Goal: Task Accomplishment & Management: Complete application form

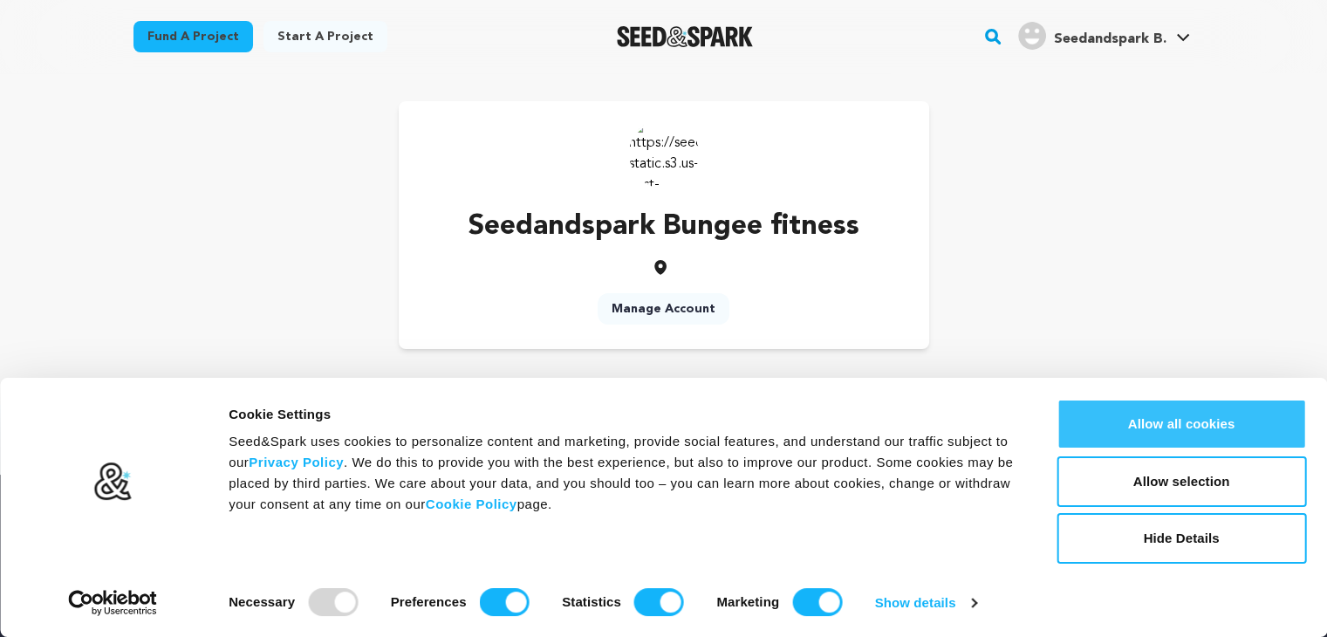
click at [1155, 416] on button "Allow all cookies" at bounding box center [1182, 424] width 250 height 51
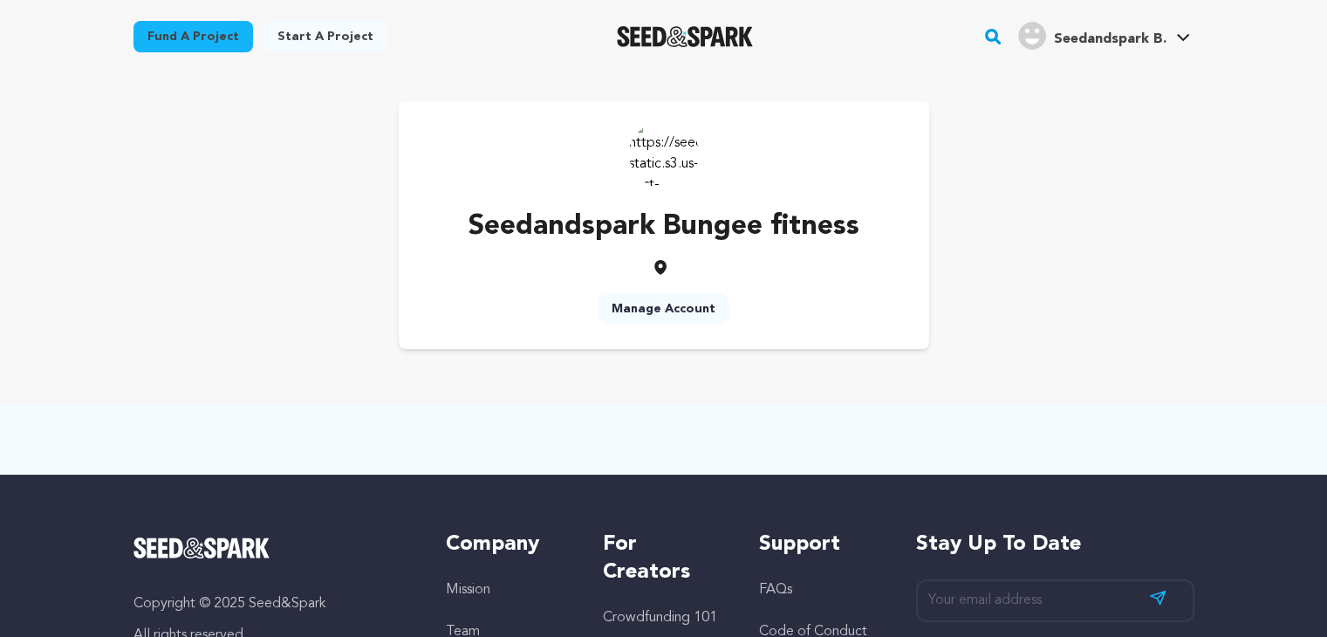
click at [644, 310] on link "Manage Account" at bounding box center [664, 308] width 132 height 31
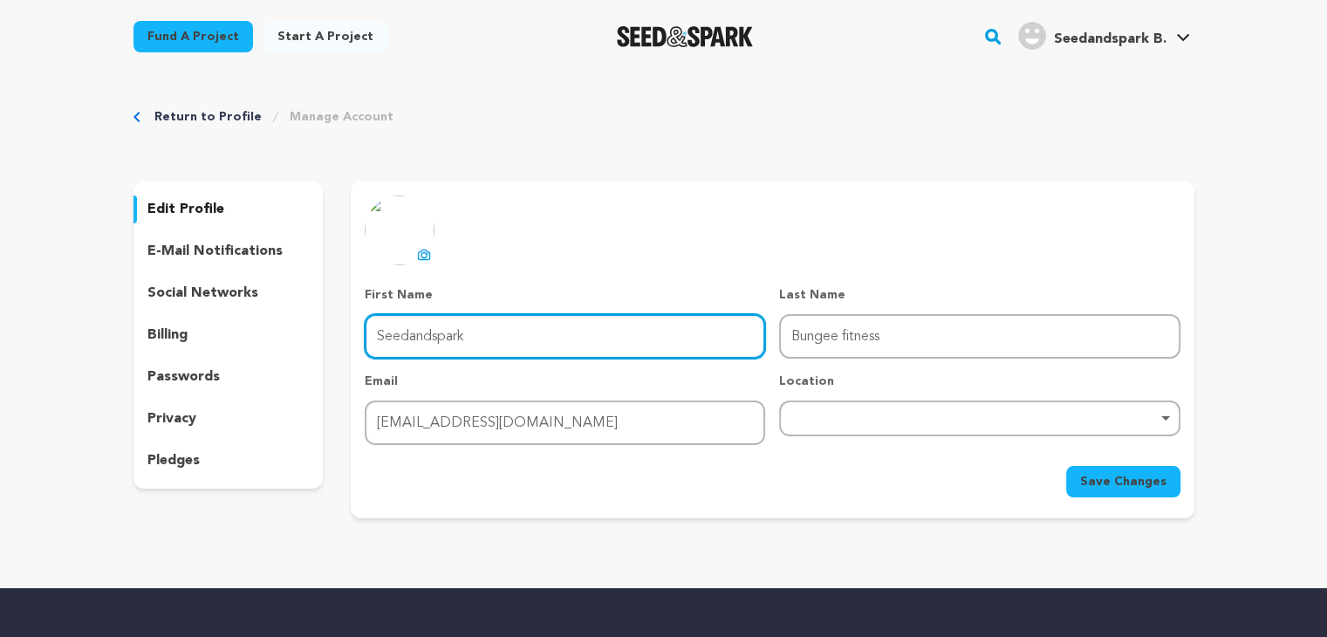
click at [559, 333] on input "Seedandspark" at bounding box center [565, 336] width 401 height 45
type input "Bungee"
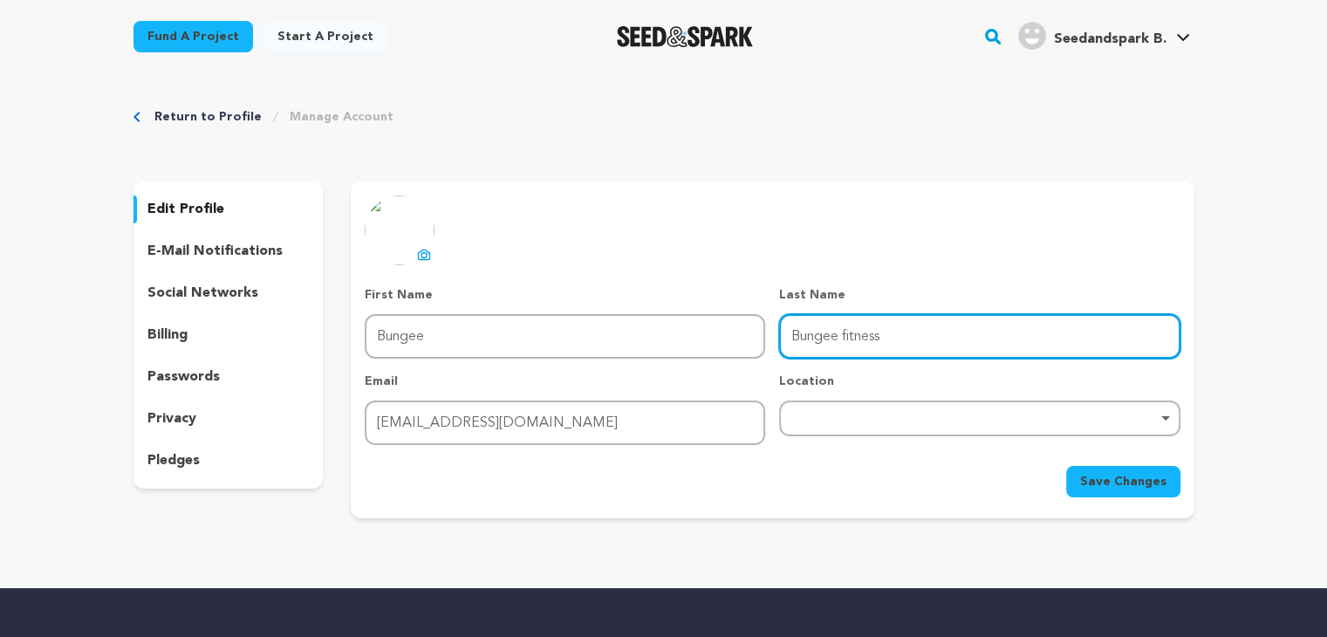
click at [915, 330] on input "Bungee fitness" at bounding box center [979, 336] width 401 height 45
click at [842, 343] on input "Bungee fitness" at bounding box center [979, 336] width 401 height 45
click at [953, 416] on div "Remove item" at bounding box center [979, 418] width 383 height 7
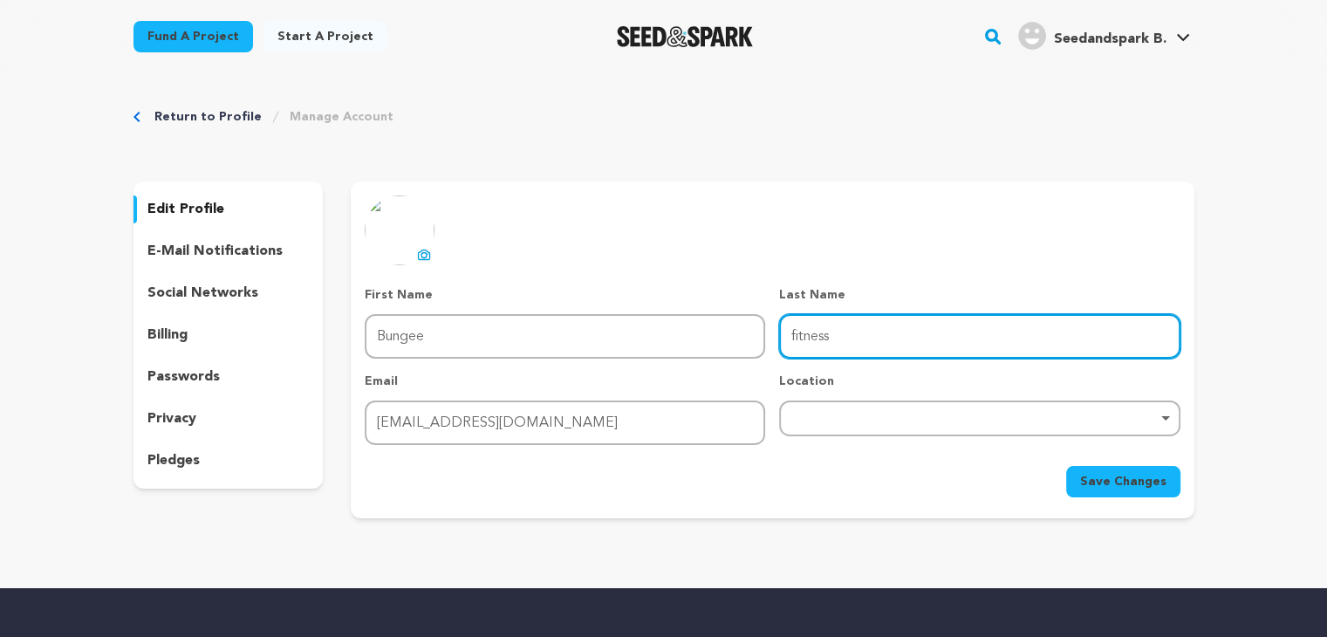
type input "fitness"
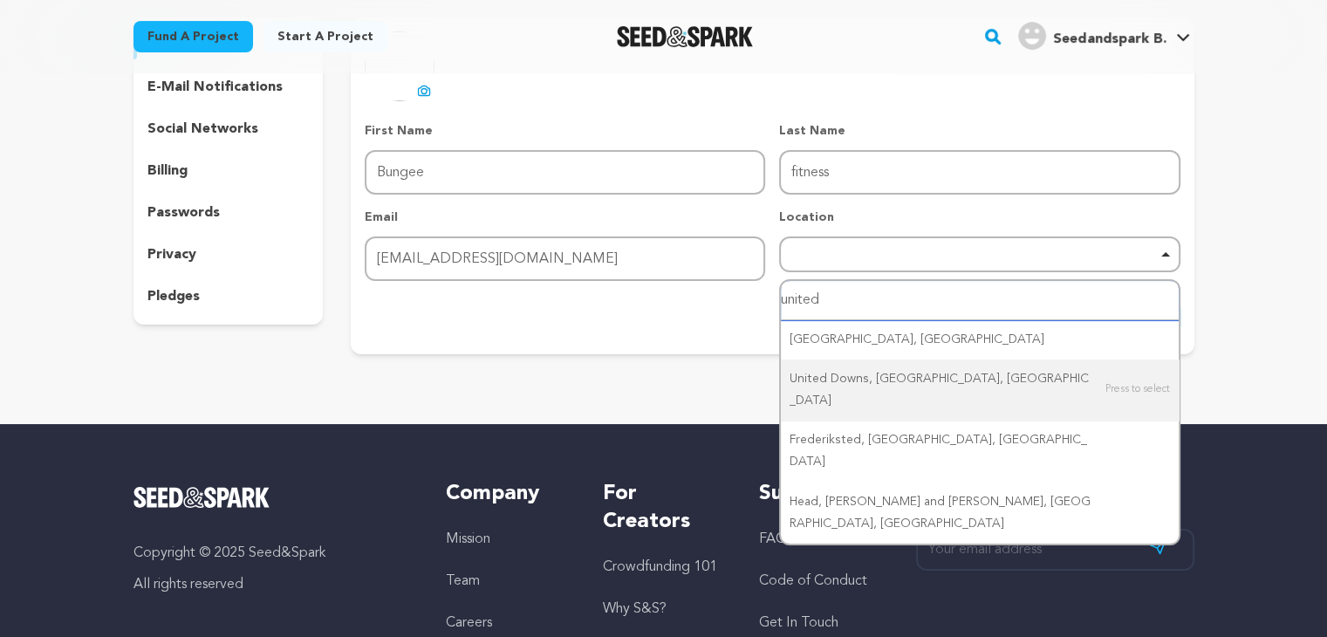
scroll to position [175, 0]
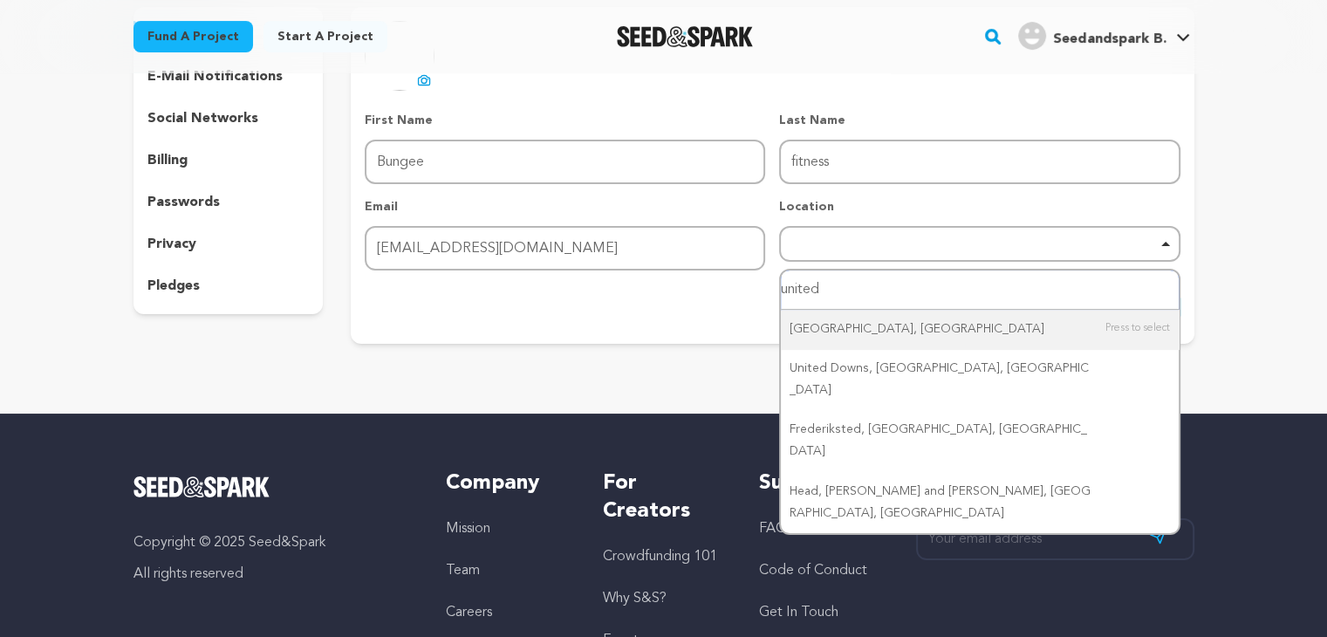
type input "united"
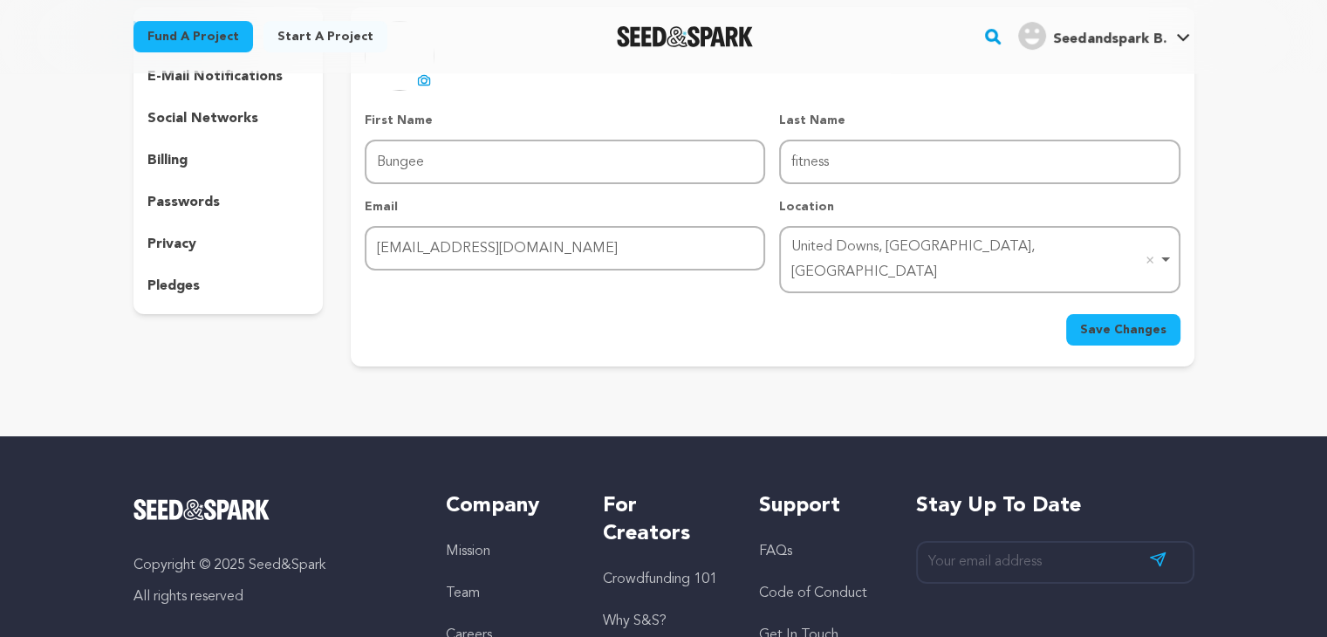
click at [1108, 315] on button "Save Changes" at bounding box center [1123, 329] width 114 height 31
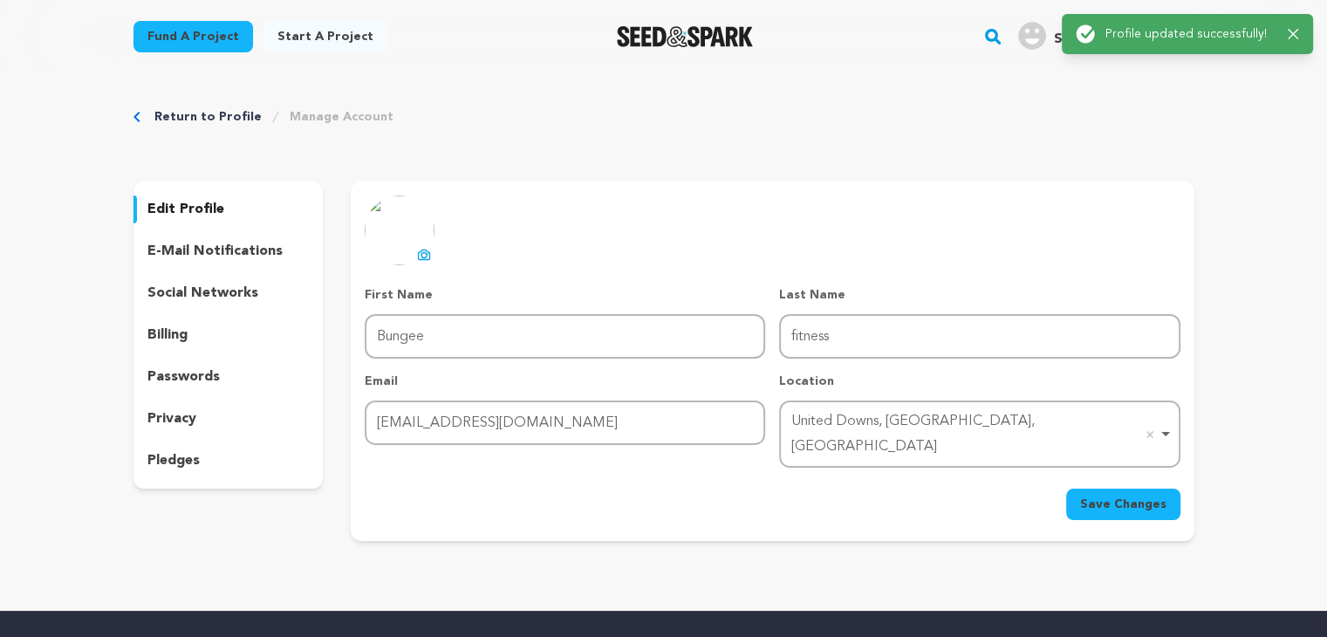
click at [419, 251] on icon at bounding box center [424, 255] width 14 height 14
click at [1117, 496] on span "Save Changes" at bounding box center [1123, 504] width 86 height 17
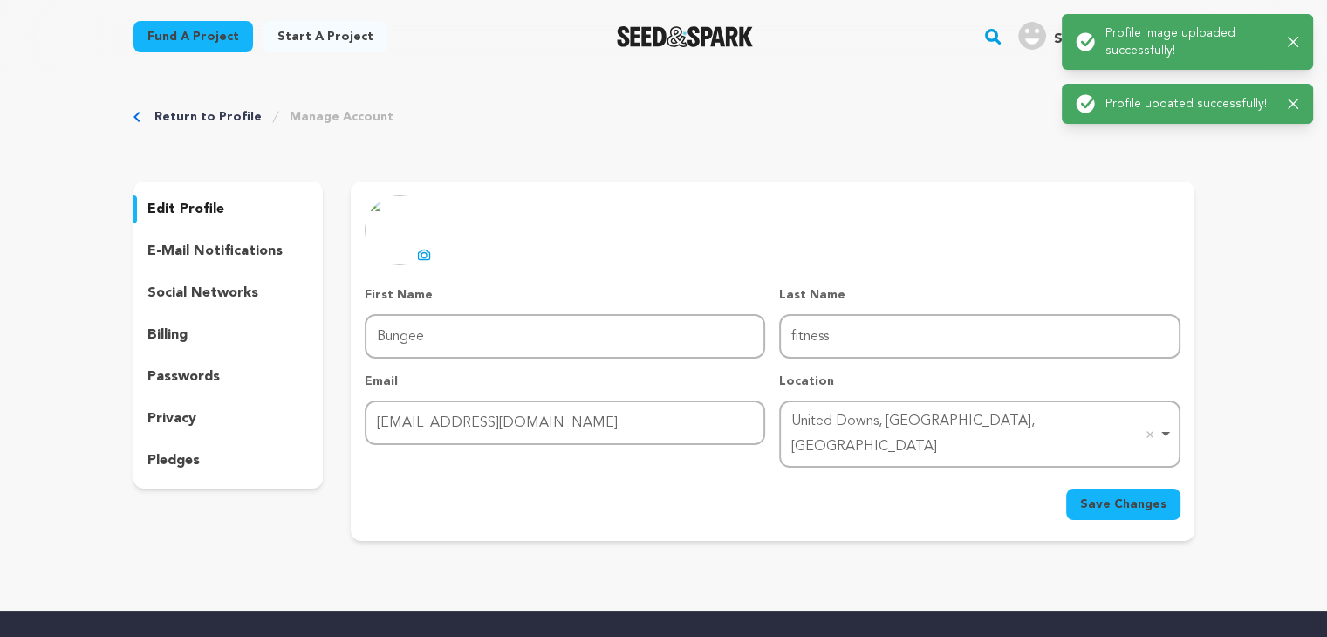
click at [1288, 44] on icon "button" at bounding box center [1293, 42] width 11 height 11
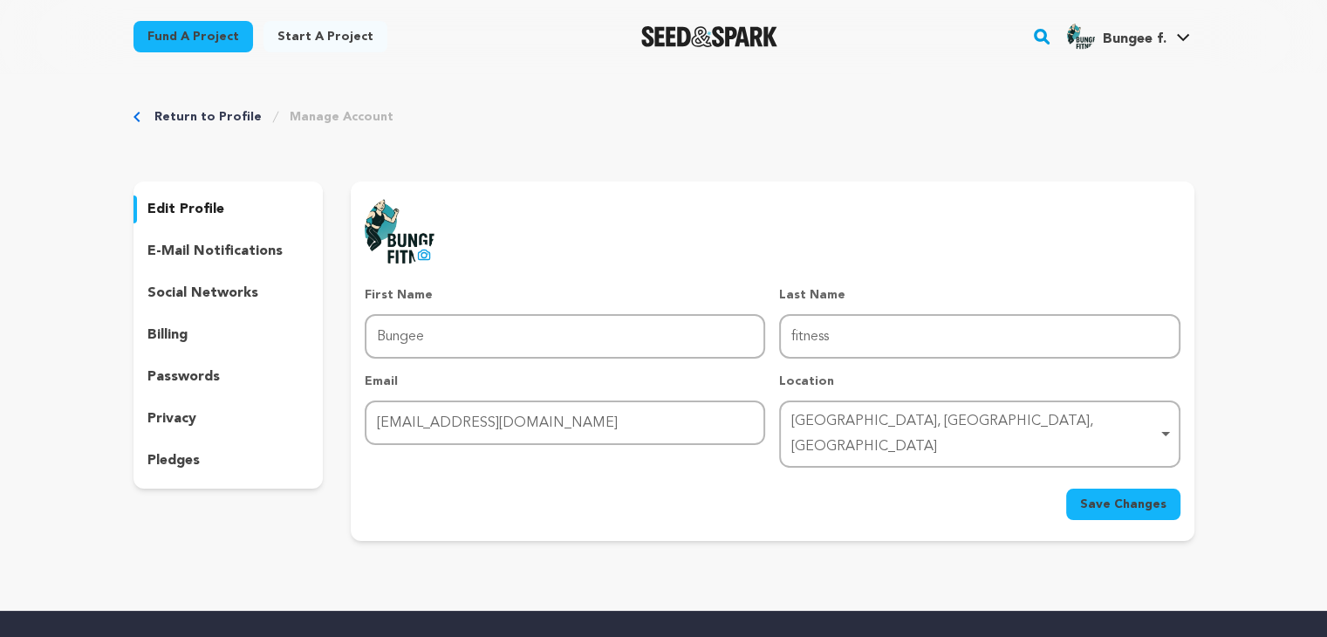
click at [188, 250] on p "e-mail notifications" at bounding box center [214, 251] width 135 height 21
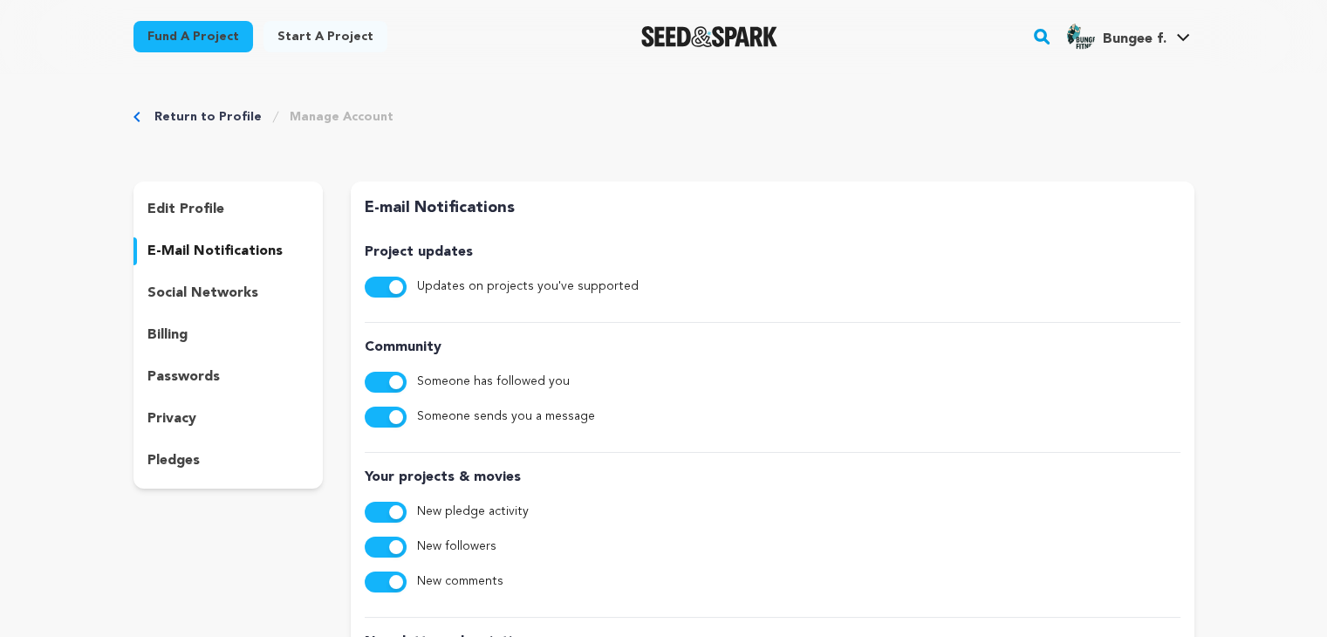
click at [182, 291] on p "social networks" at bounding box center [202, 293] width 111 height 21
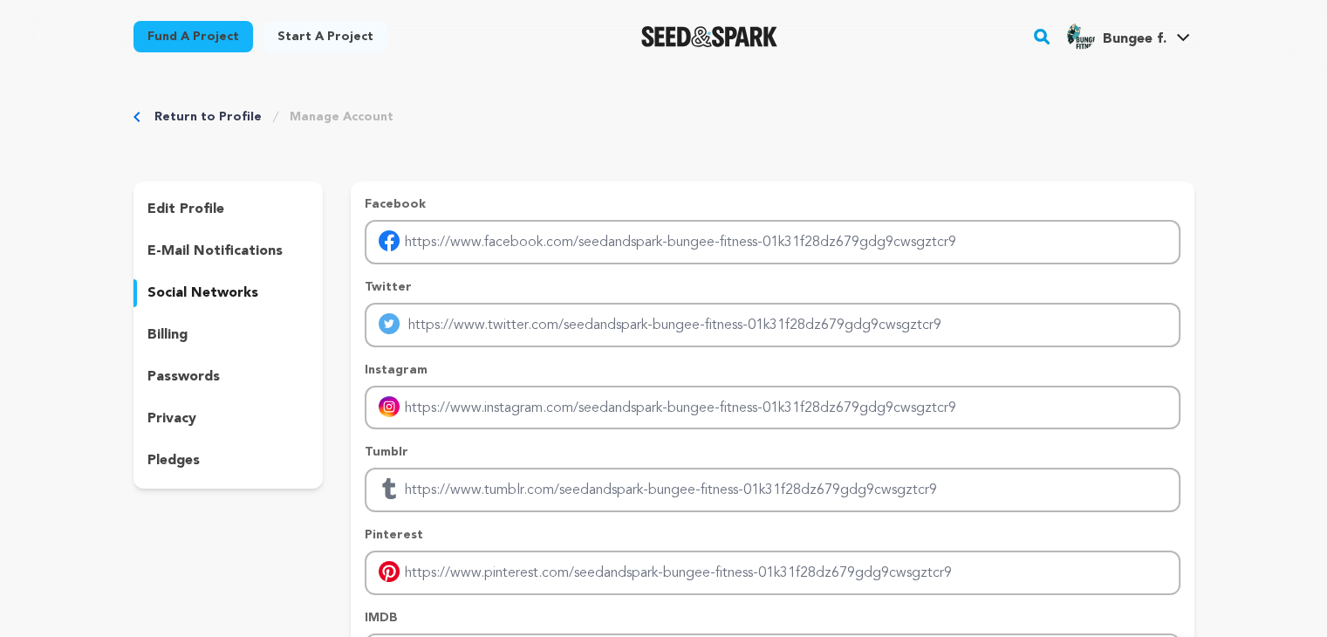
click at [190, 322] on div "billing" at bounding box center [229, 335] width 190 height 28
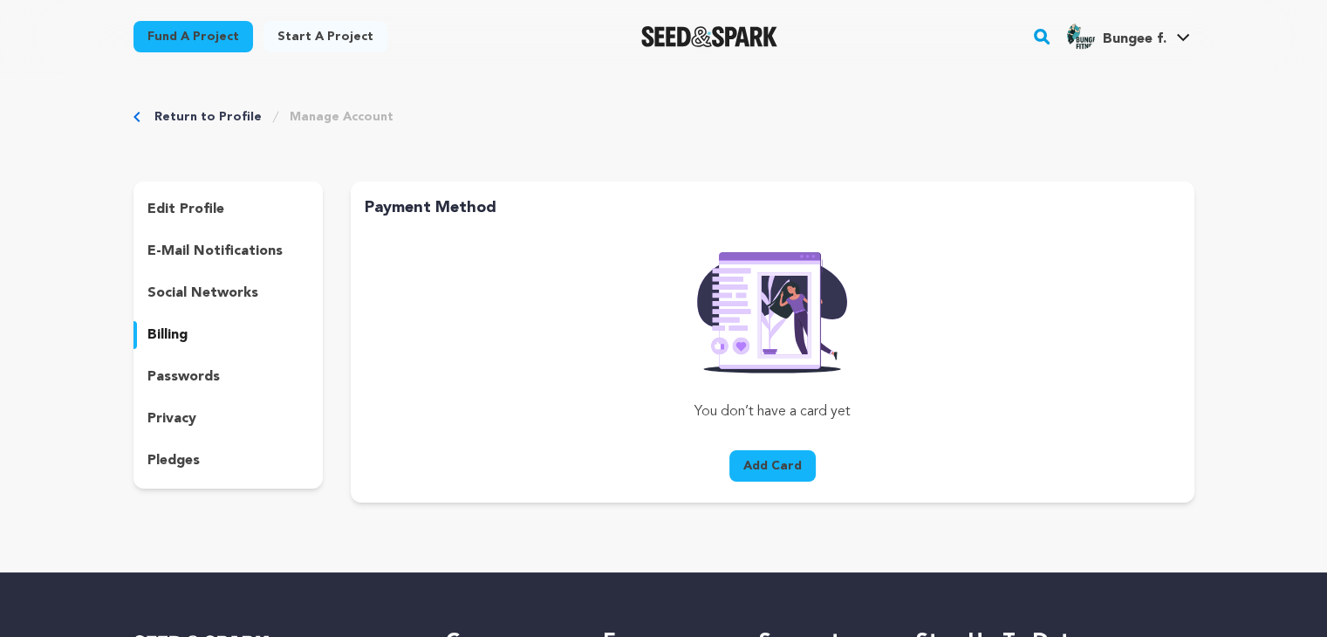
click at [223, 298] on p "social networks" at bounding box center [202, 293] width 111 height 21
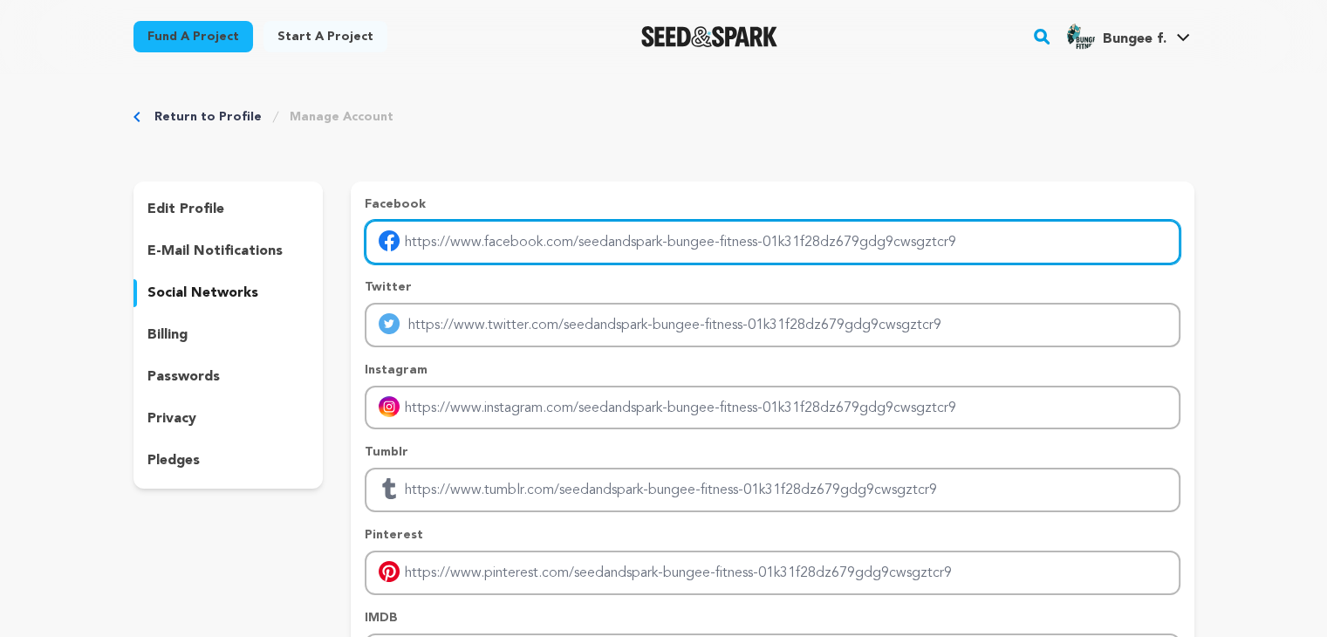
click at [550, 254] on input "Enter facebook profile link" at bounding box center [772, 242] width 815 height 45
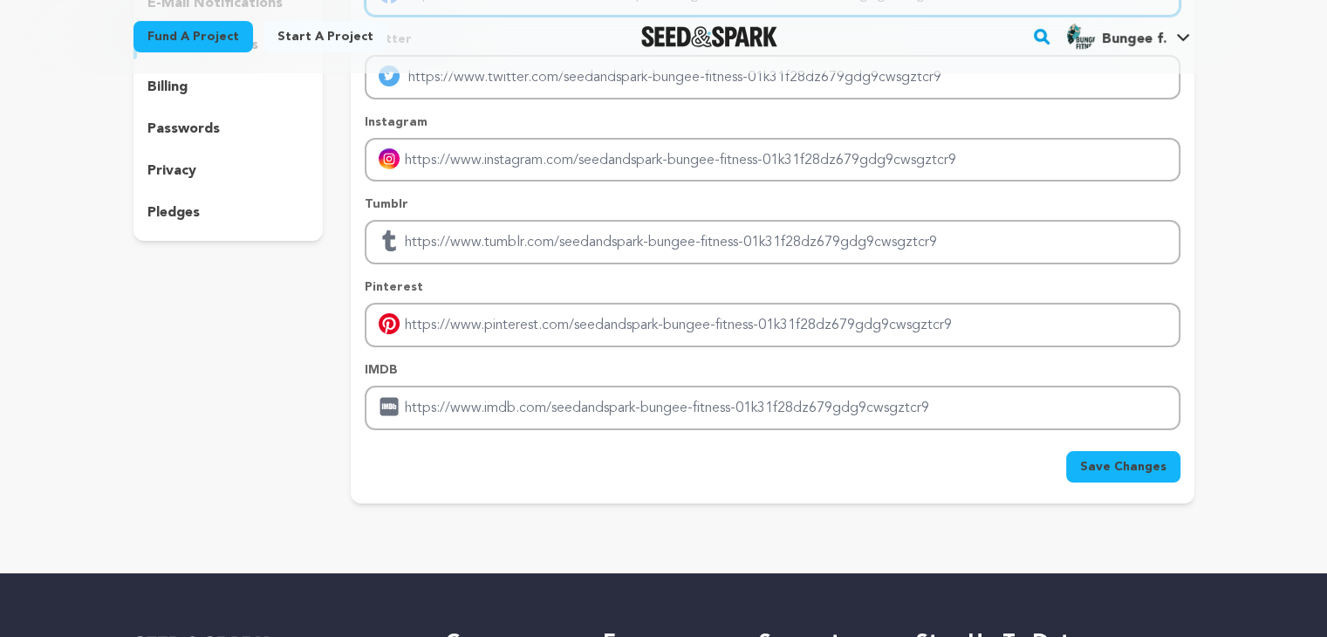
scroll to position [349, 0]
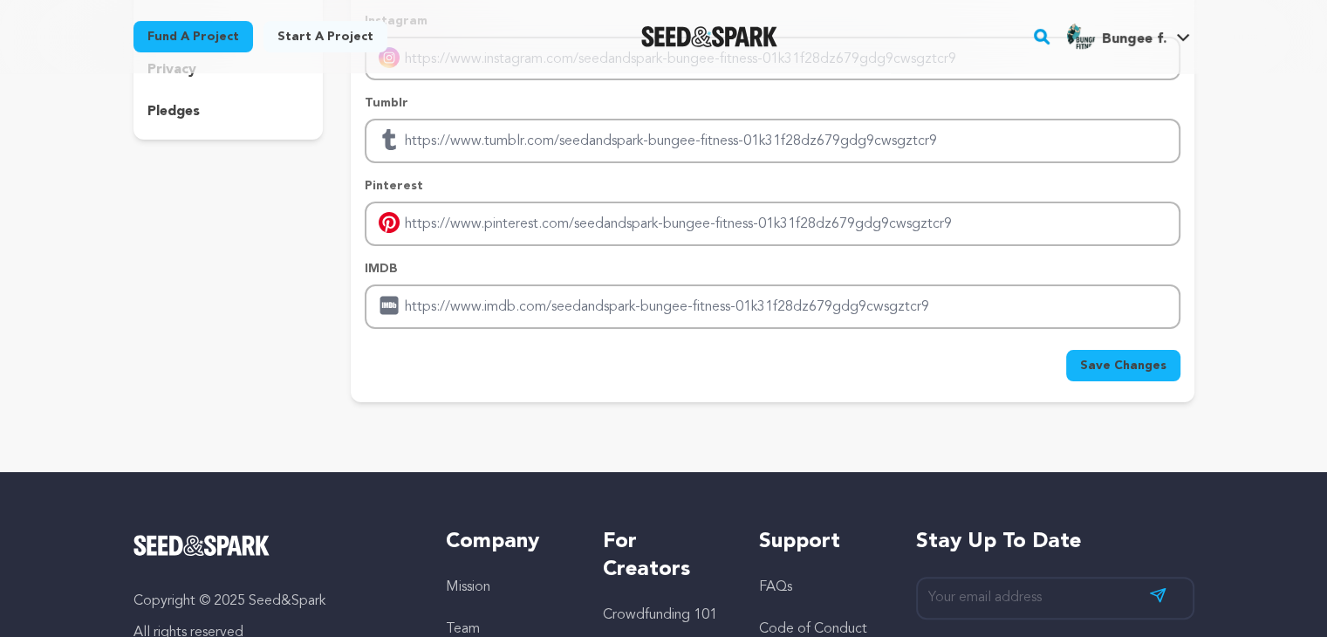
click at [501, 278] on div "IMDB" at bounding box center [772, 294] width 815 height 69
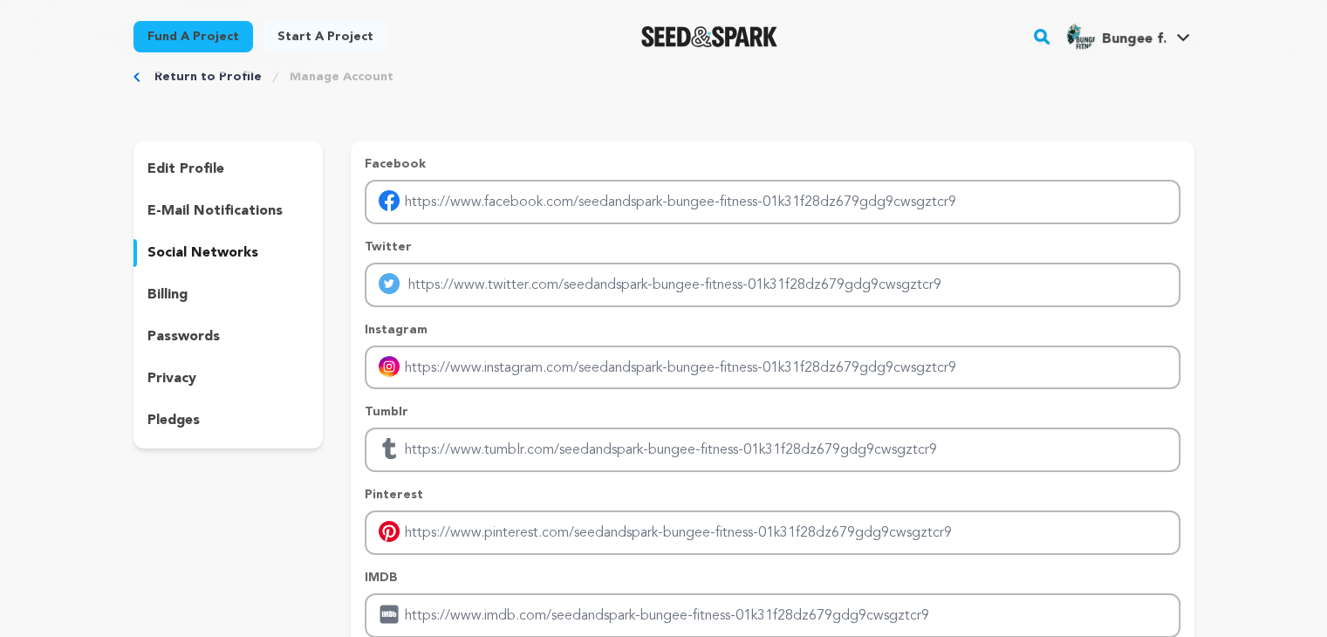
scroll to position [0, 0]
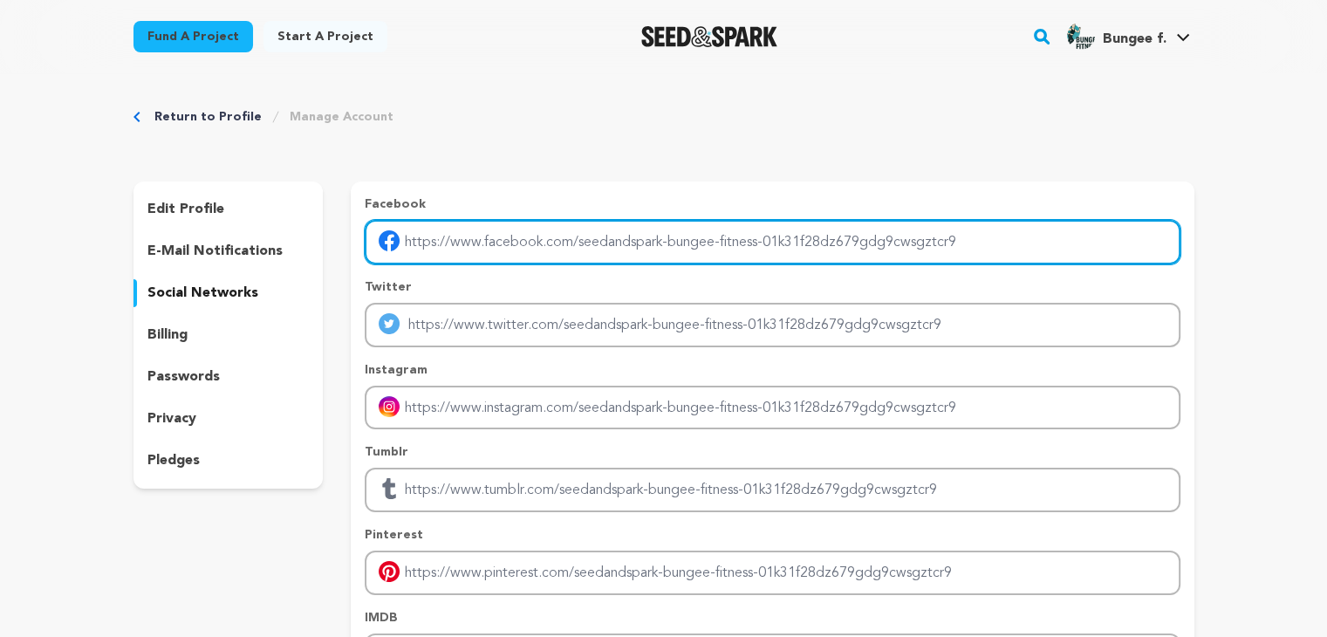
click at [496, 250] on input "Enter facebook profile link" at bounding box center [772, 242] width 815 height 45
paste input "https://bungeefitness.us/"
type input "https://bungeefitness.us/"
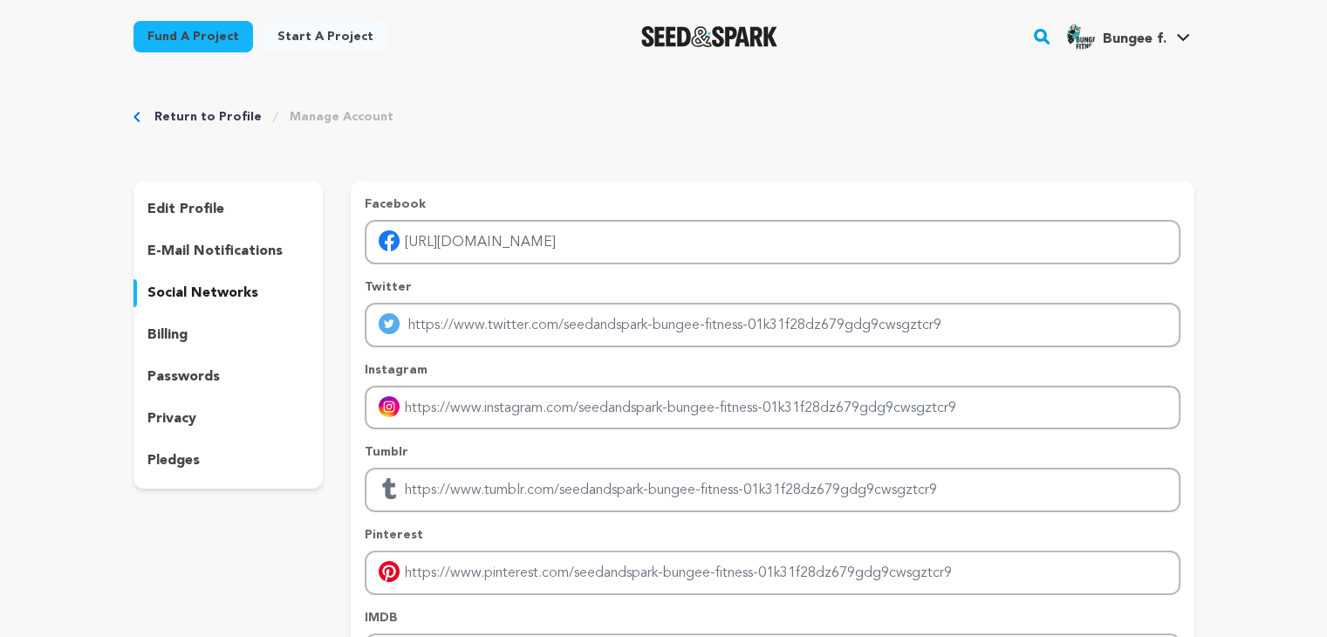
click at [649, 176] on div "Return to Profile Manage Account edit profile e-mail notifications social netwo…" at bounding box center [664, 433] width 1117 height 720
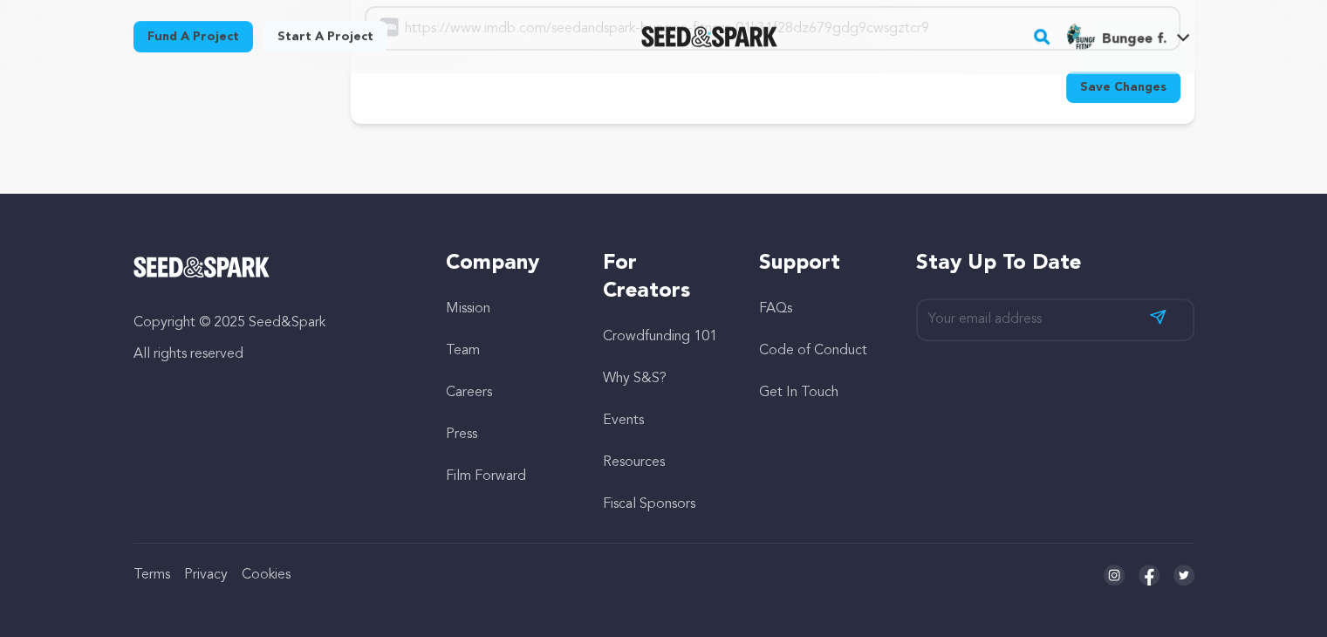
scroll to position [366, 0]
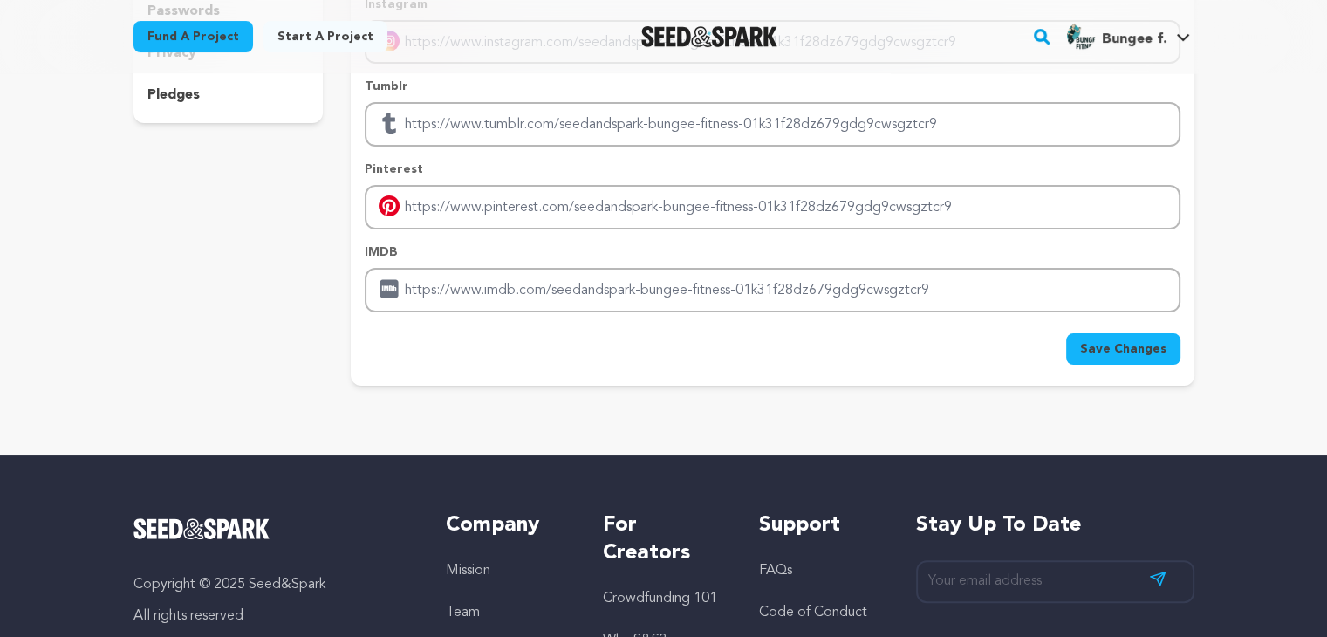
click at [1145, 346] on span "Save Changes" at bounding box center [1123, 348] width 86 height 17
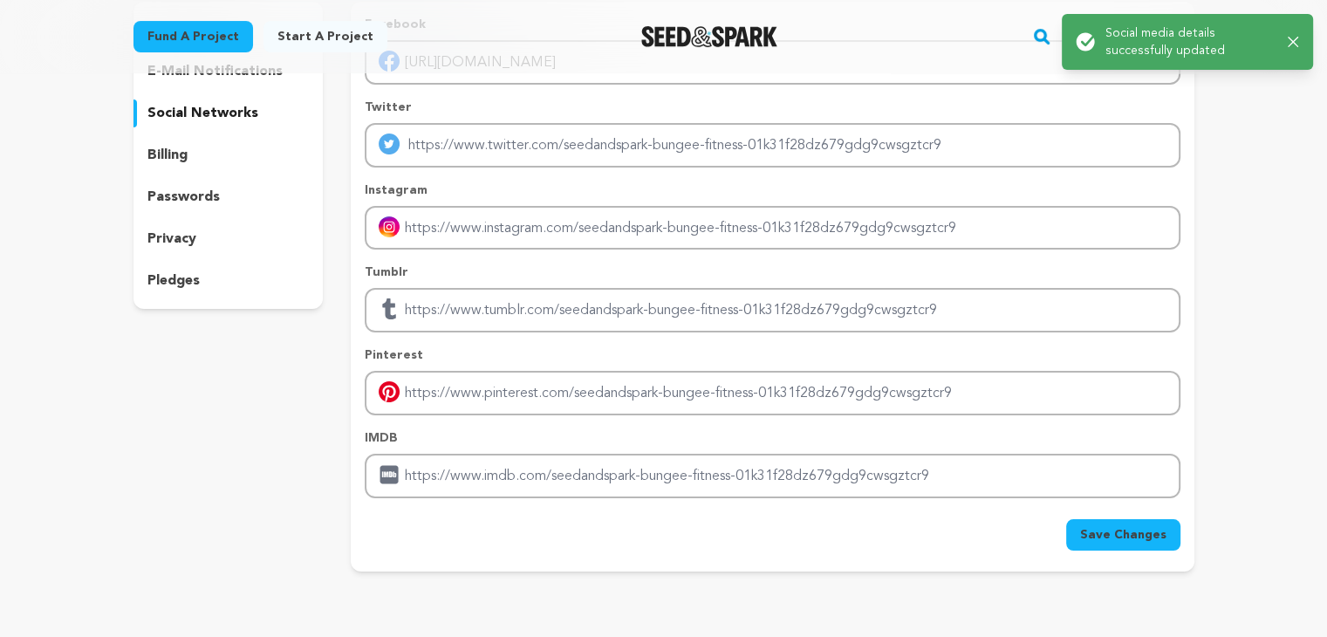
scroll to position [0, 0]
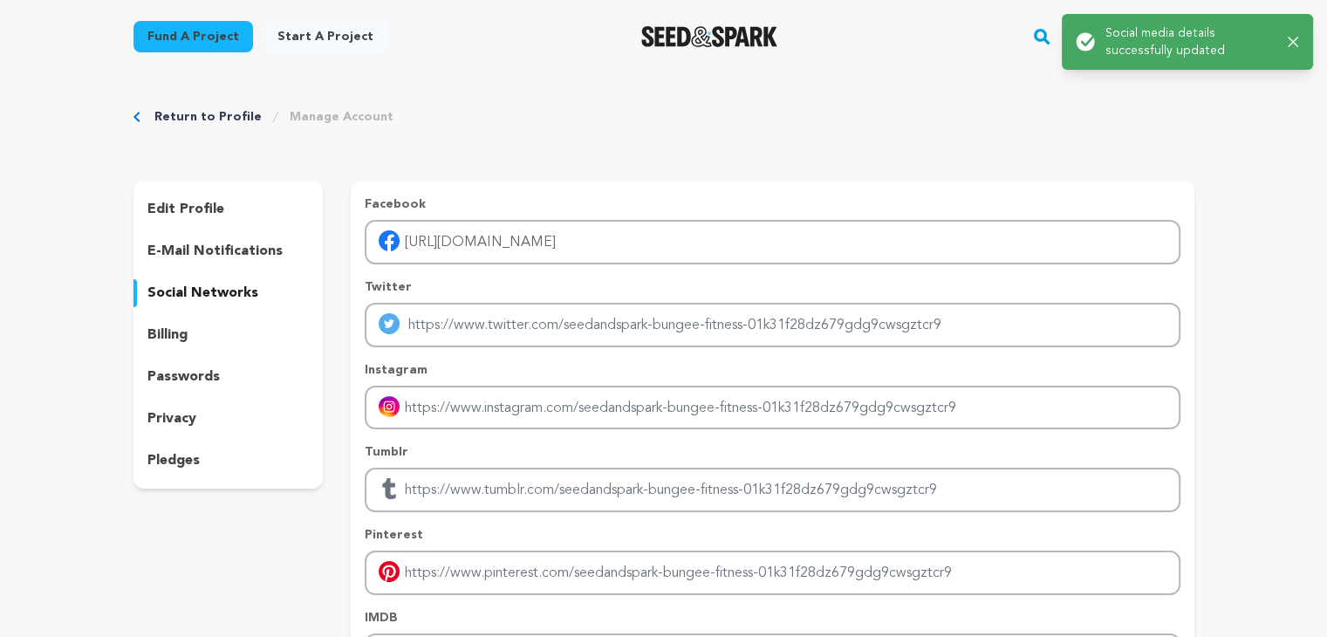
click at [161, 339] on p "billing" at bounding box center [167, 335] width 40 height 21
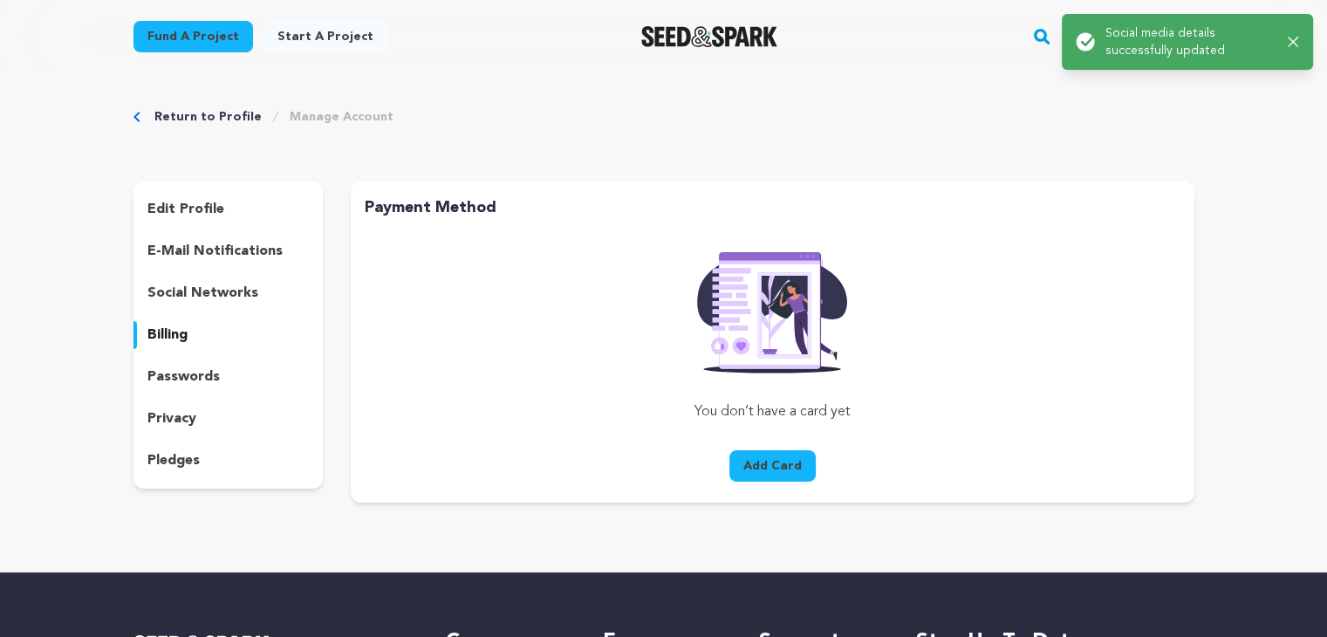
click at [182, 367] on p "passwords" at bounding box center [183, 377] width 72 height 21
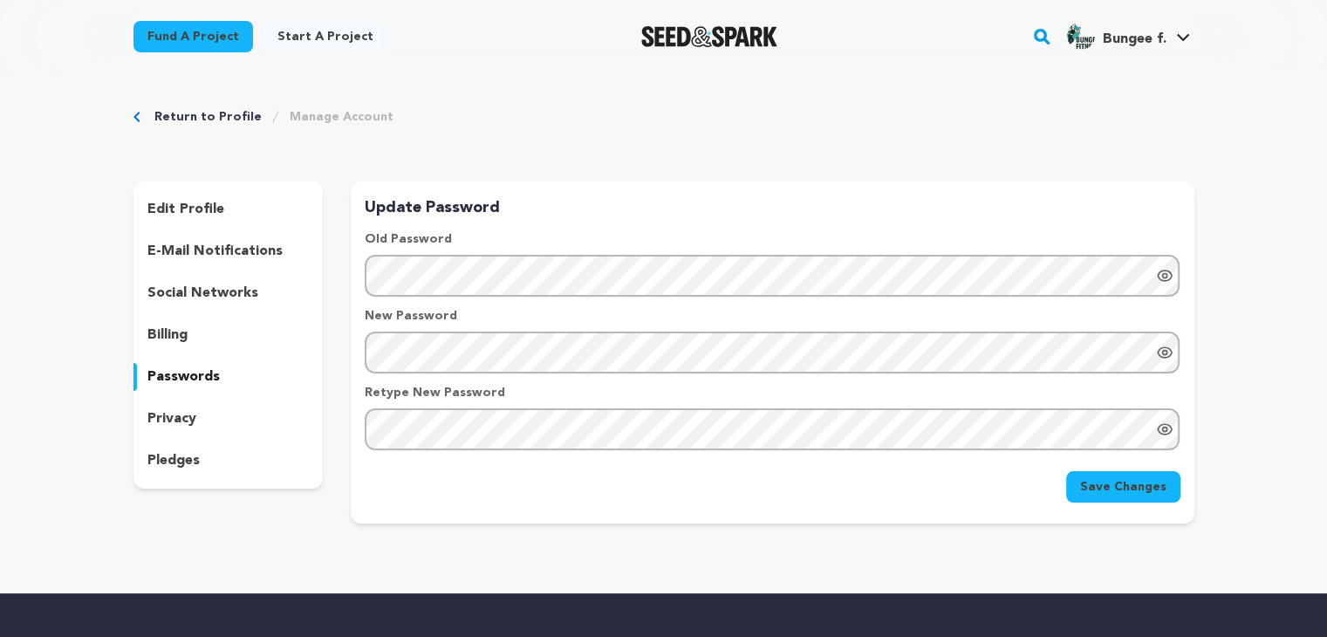
click at [175, 418] on p "privacy" at bounding box center [171, 418] width 49 height 21
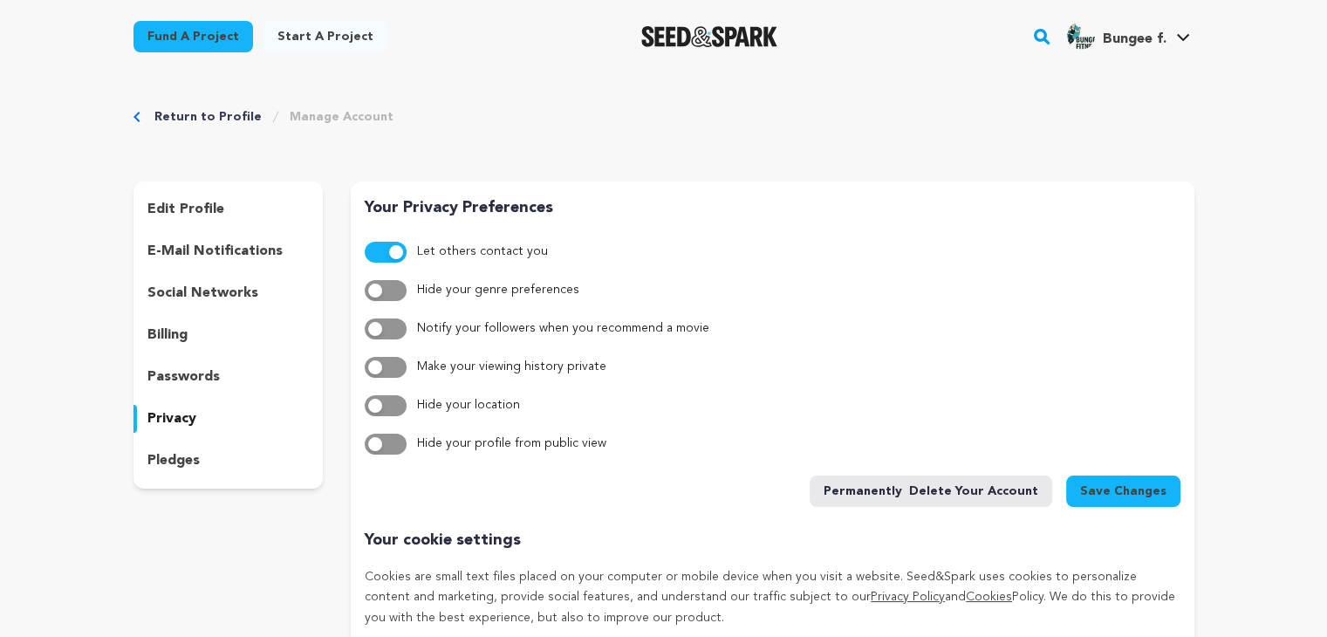
scroll to position [175, 0]
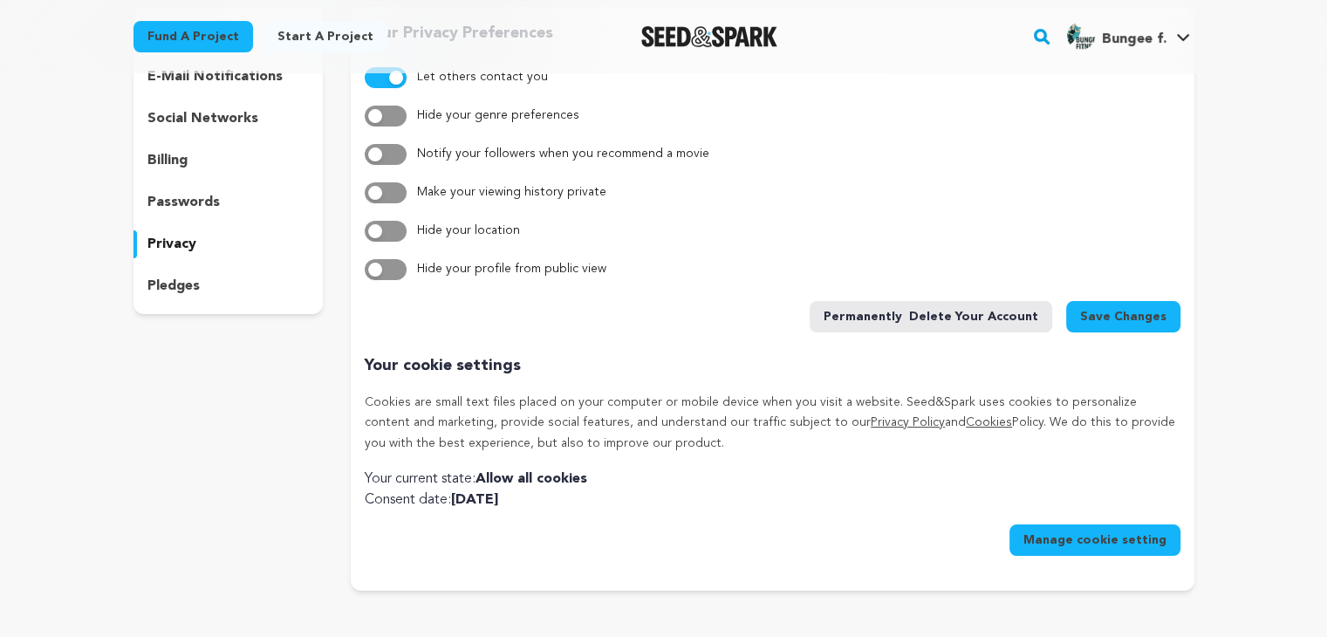
click at [168, 267] on div "edit profile e-mail notifications social networks billing passwords privacy ple…" at bounding box center [229, 160] width 190 height 307
click at [160, 281] on p "pledges" at bounding box center [173, 286] width 52 height 21
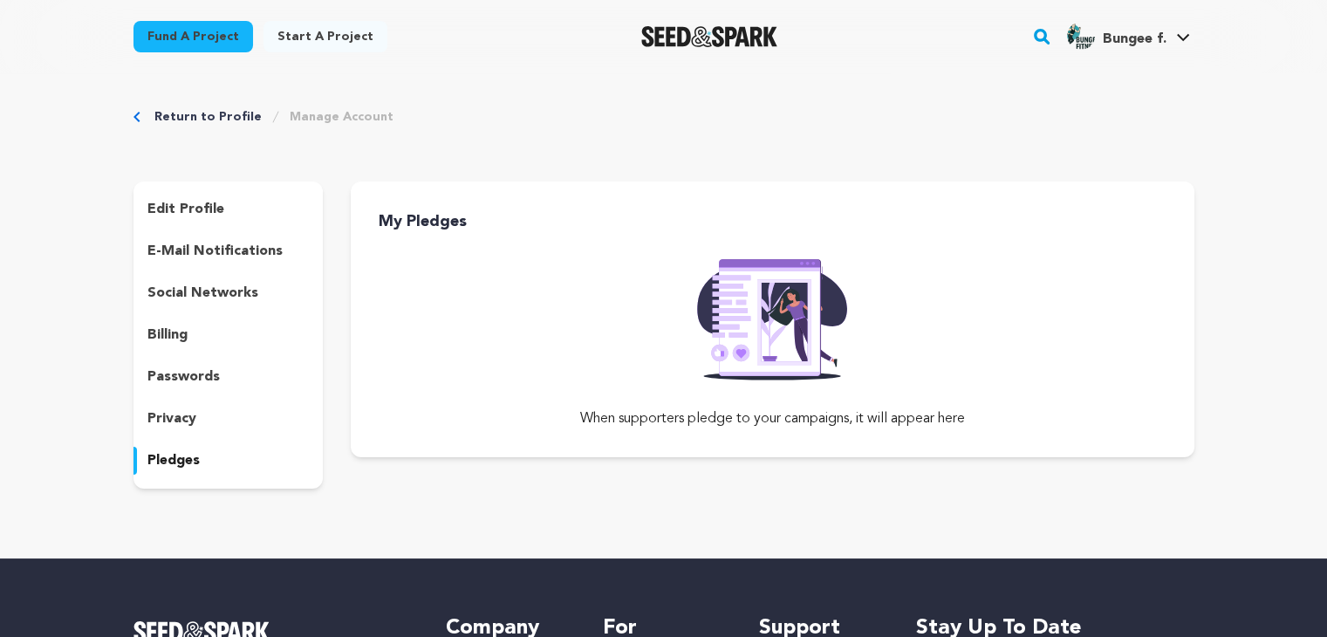
click at [170, 207] on p "edit profile" at bounding box center [185, 209] width 77 height 21
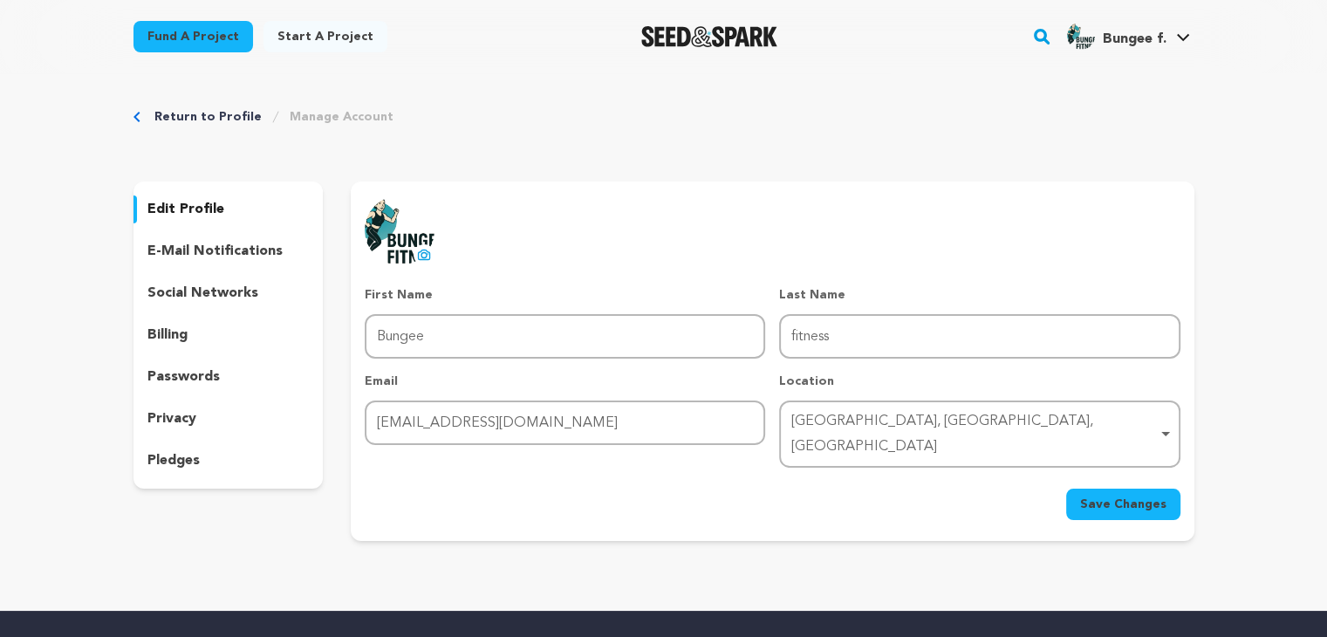
click at [195, 113] on link "Return to Profile" at bounding box center [207, 116] width 107 height 17
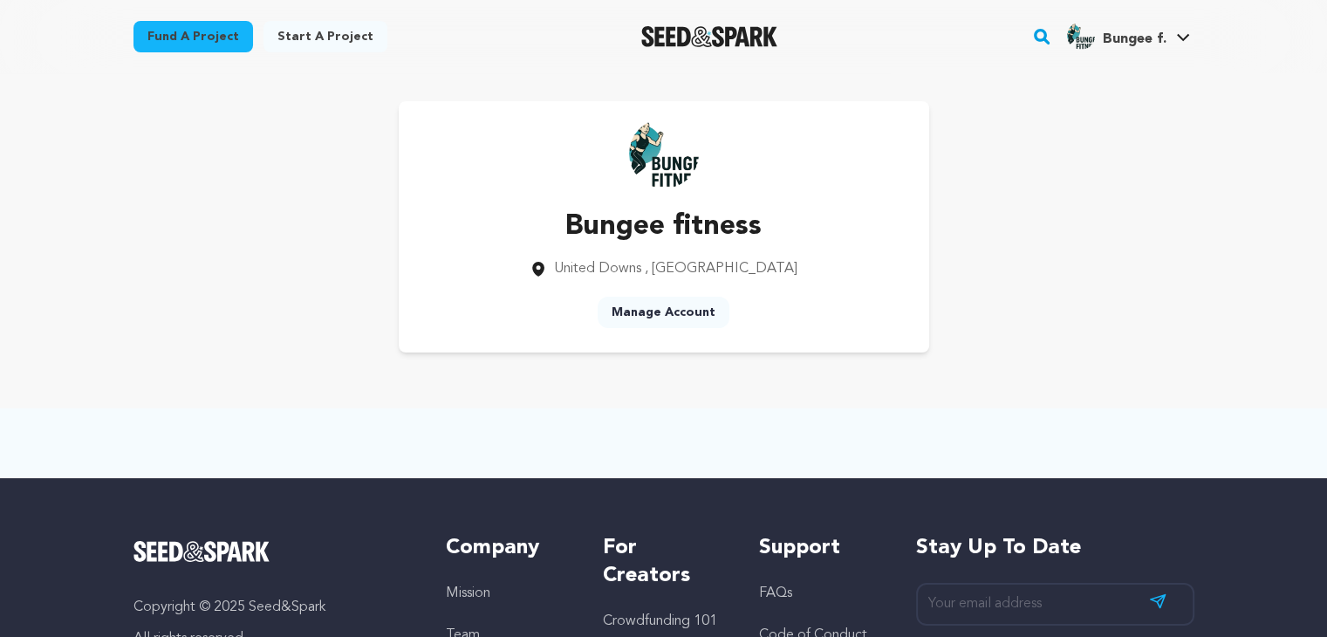
click at [286, 39] on link "Start a project" at bounding box center [326, 36] width 124 height 31
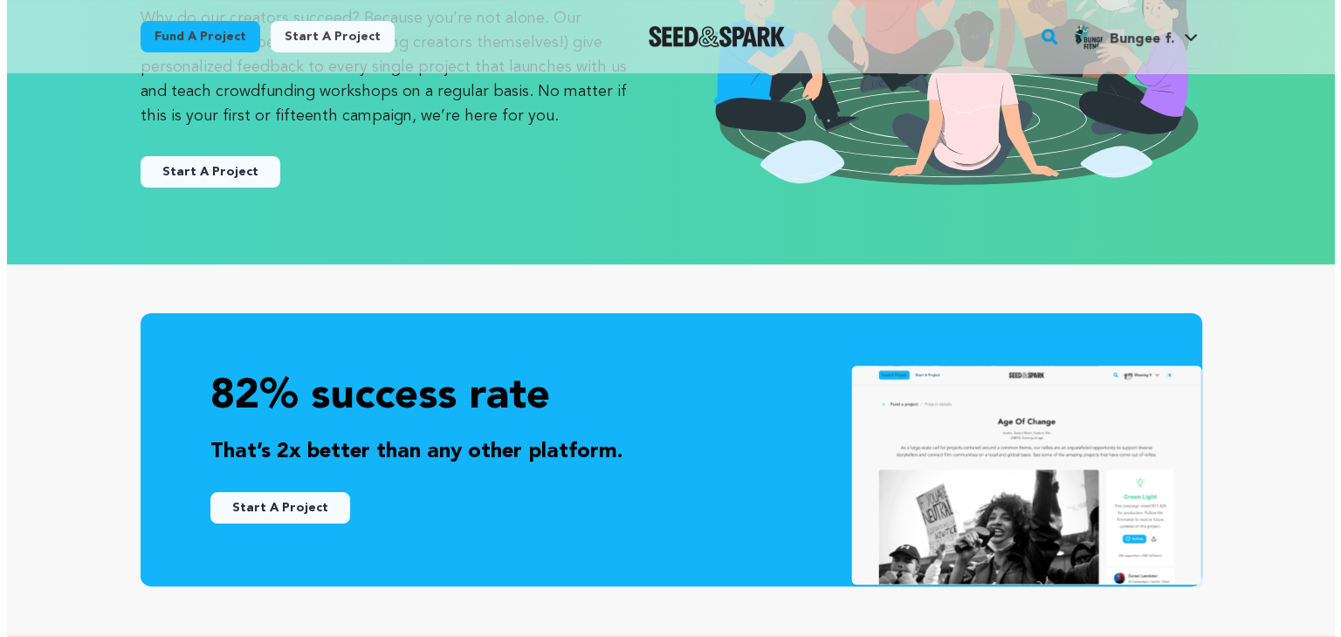
scroll to position [175, 0]
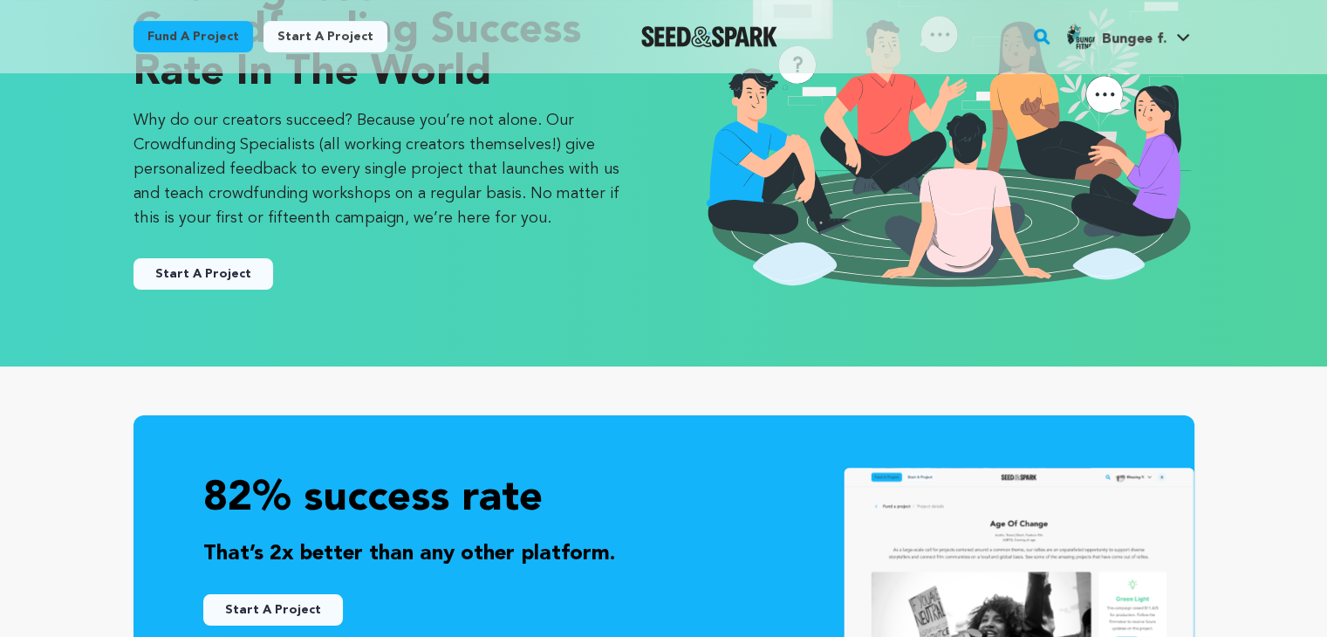
click at [223, 272] on button "Start A Project" at bounding box center [204, 273] width 140 height 31
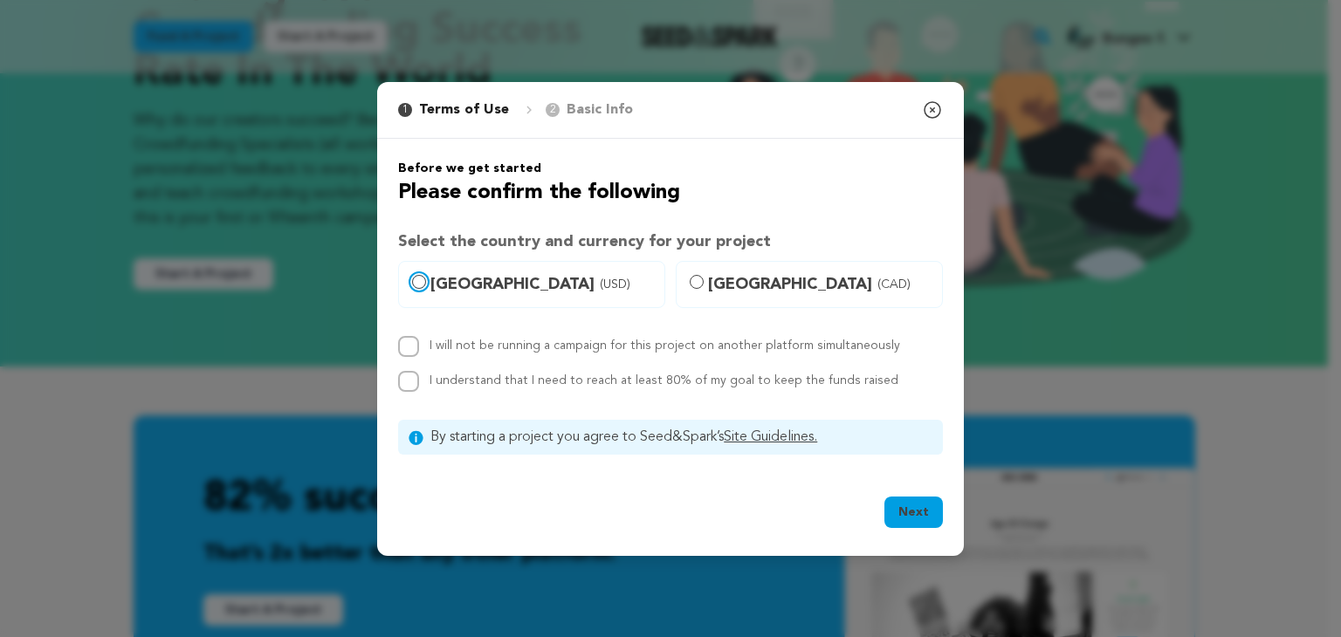
click at [413, 276] on input "[GEOGRAPHIC_DATA] (USD)" at bounding box center [419, 282] width 14 height 14
radio input "true"
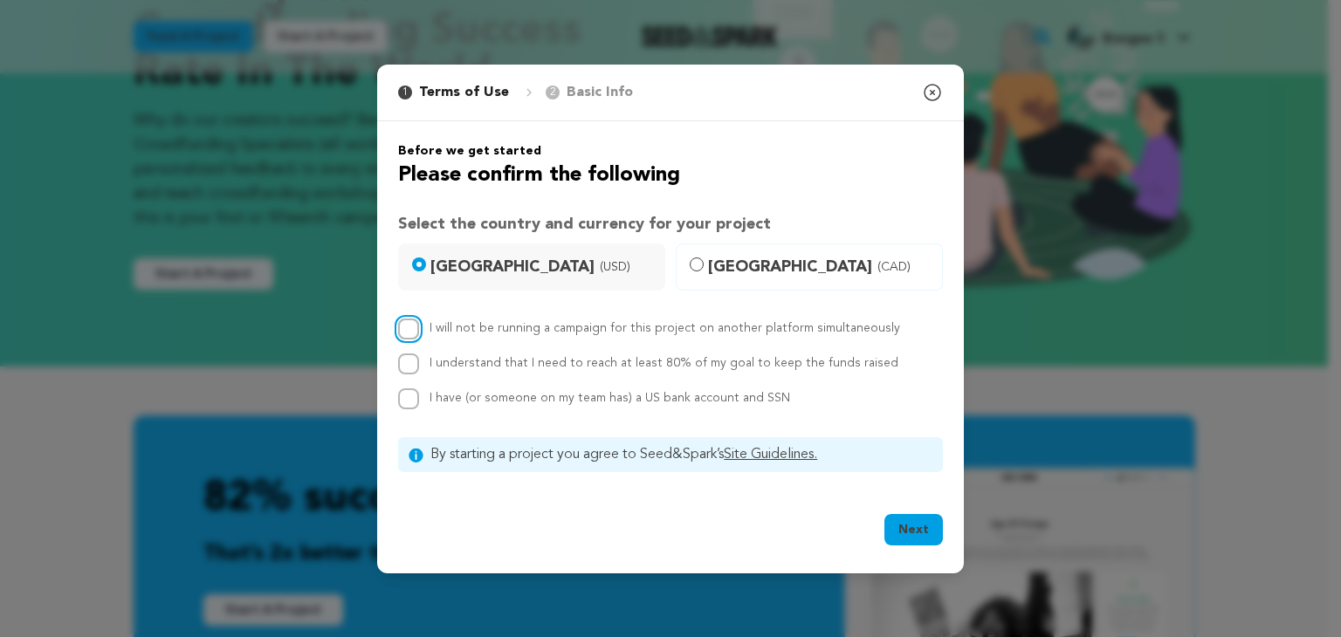
click at [405, 326] on input "I will not be running a campaign for this project on another platform simultane…" at bounding box center [408, 329] width 21 height 21
checkbox input "true"
click at [408, 356] on input "I understand that I need to reach at least 80% of my goal to keep the funds rai…" at bounding box center [408, 363] width 21 height 21
checkbox input "true"
click at [408, 380] on div "I will not be running a campaign for this project on another platform simultane…" at bounding box center [670, 364] width 545 height 91
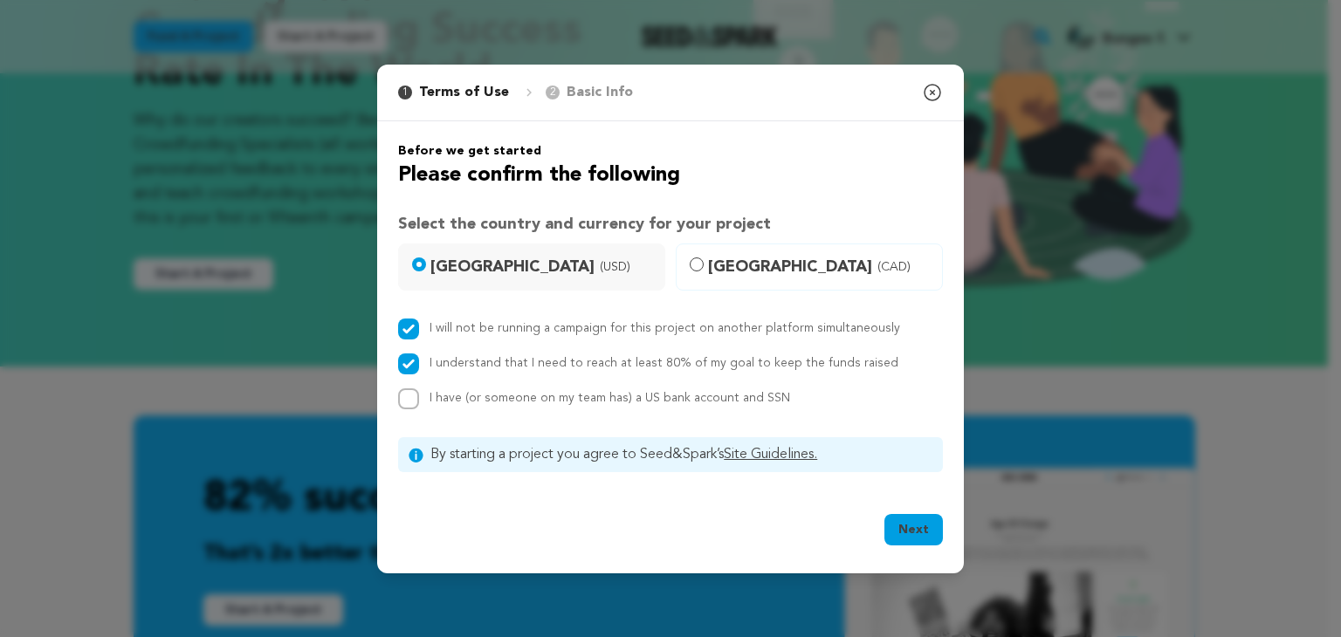
click at [904, 529] on button "Next" at bounding box center [913, 529] width 58 height 31
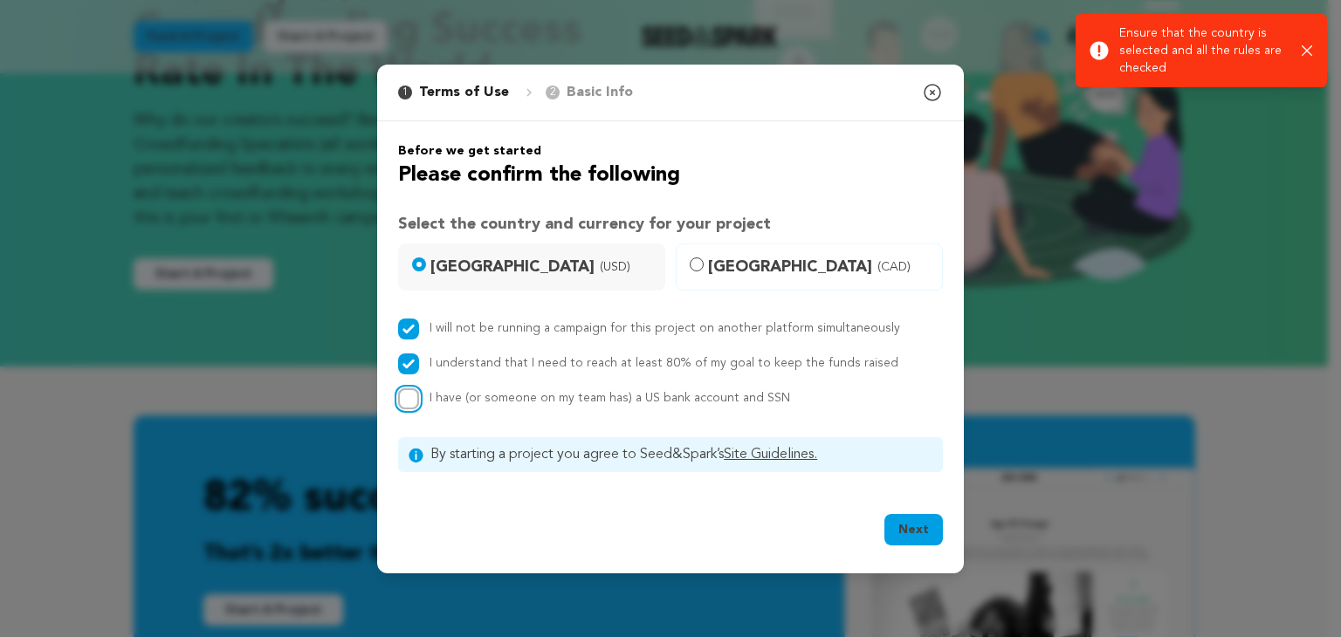
click at [415, 395] on input "I have (or someone on my team has) a US bank account and SSN" at bounding box center [408, 398] width 21 height 21
checkbox input "true"
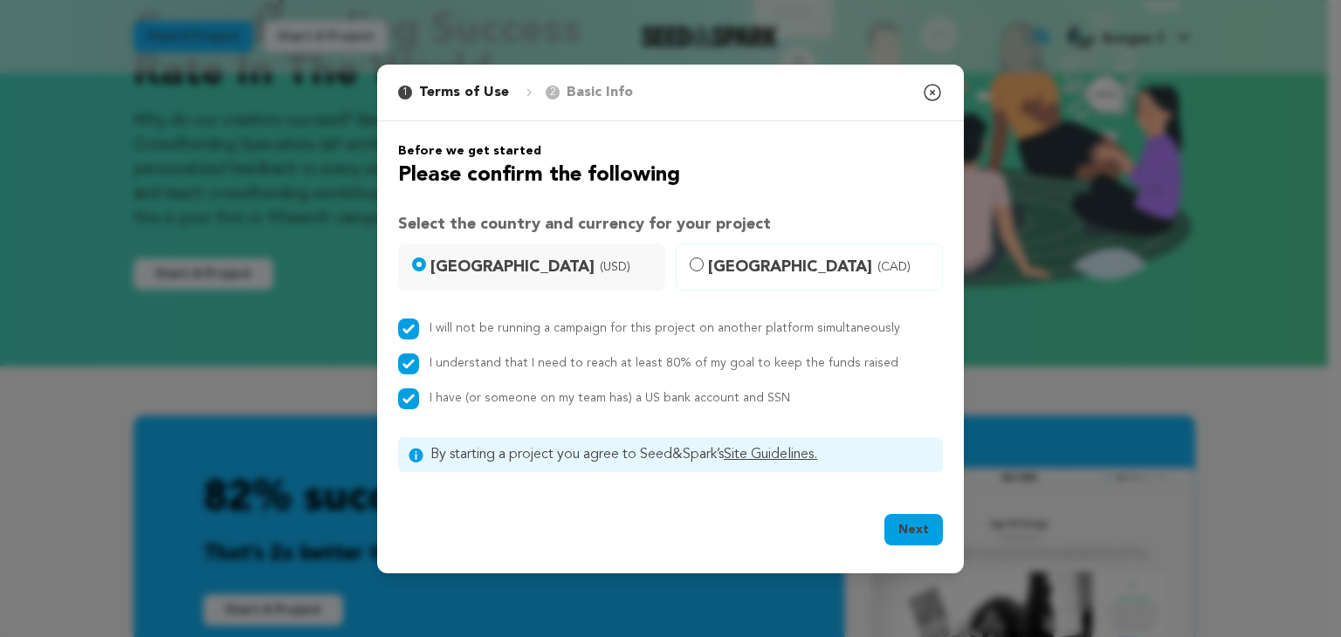
click at [904, 527] on button "Next" at bounding box center [913, 529] width 58 height 31
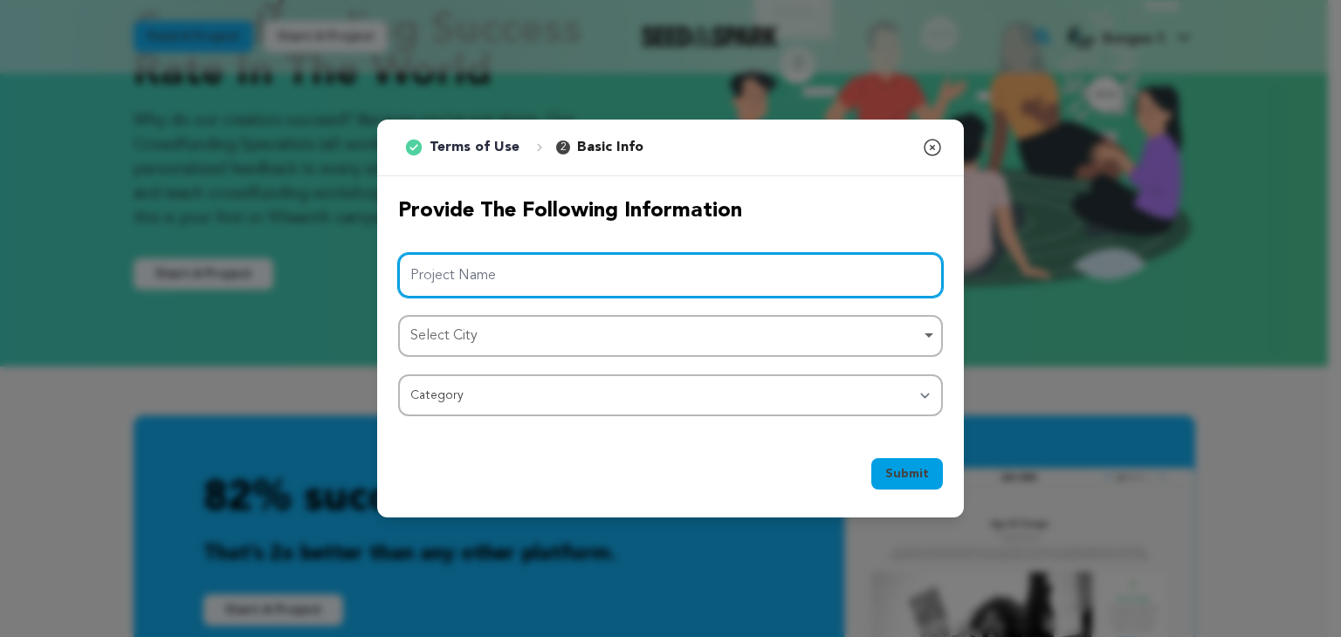
click at [552, 280] on input "Project Name" at bounding box center [670, 275] width 545 height 45
click at [551, 343] on div "Select City Remove item" at bounding box center [665, 336] width 510 height 25
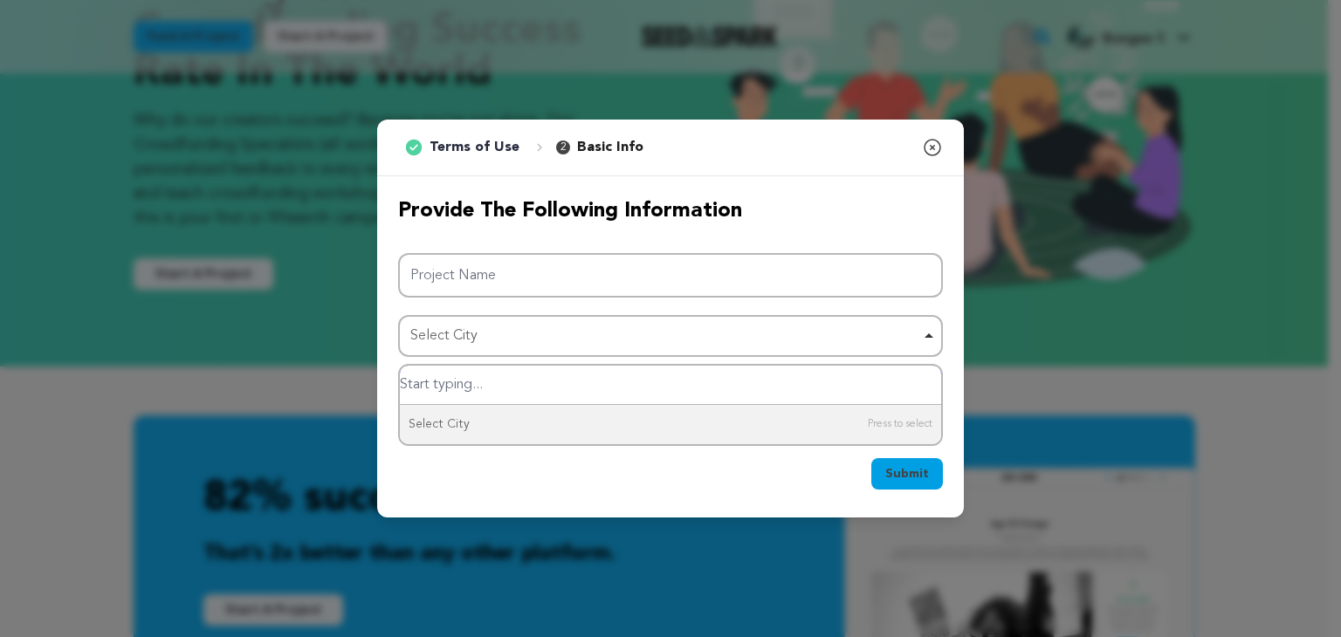
click at [551, 343] on div "Select City Remove item" at bounding box center [665, 336] width 510 height 25
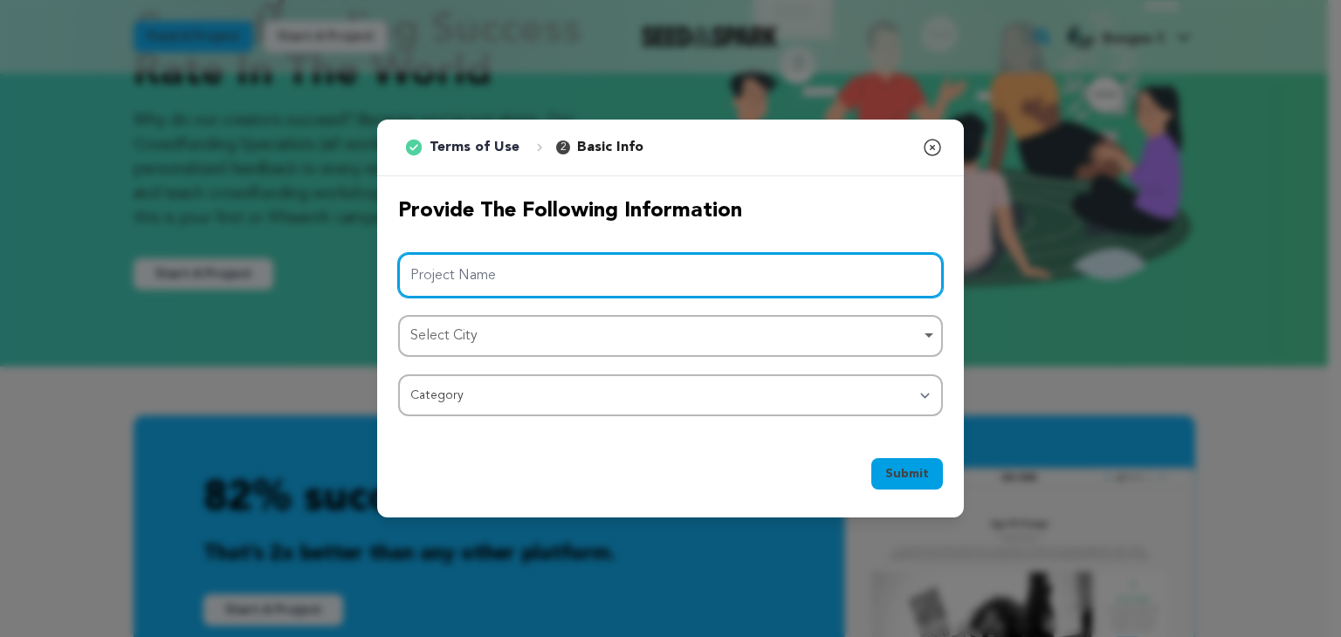
click at [548, 272] on input "Project Name" at bounding box center [670, 275] width 545 height 45
click at [534, 329] on div "Select City Remove item" at bounding box center [665, 336] width 510 height 25
type input "bungee fitness"
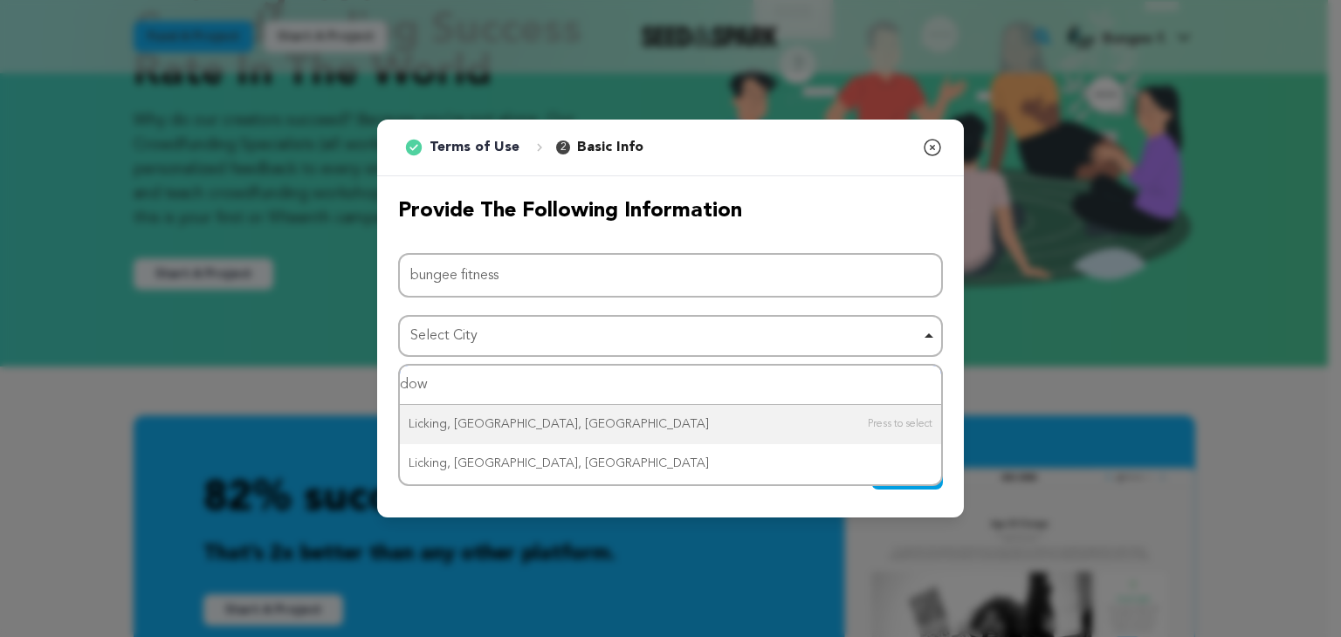
type input "down"
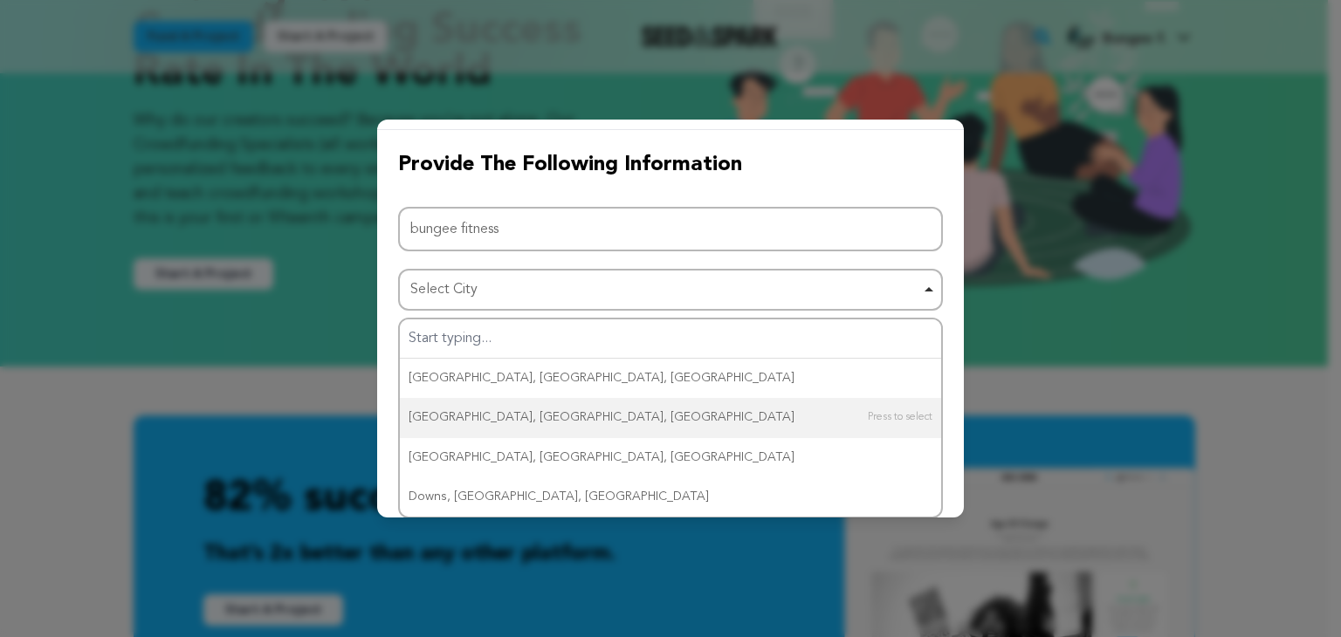
scroll to position [0, 0]
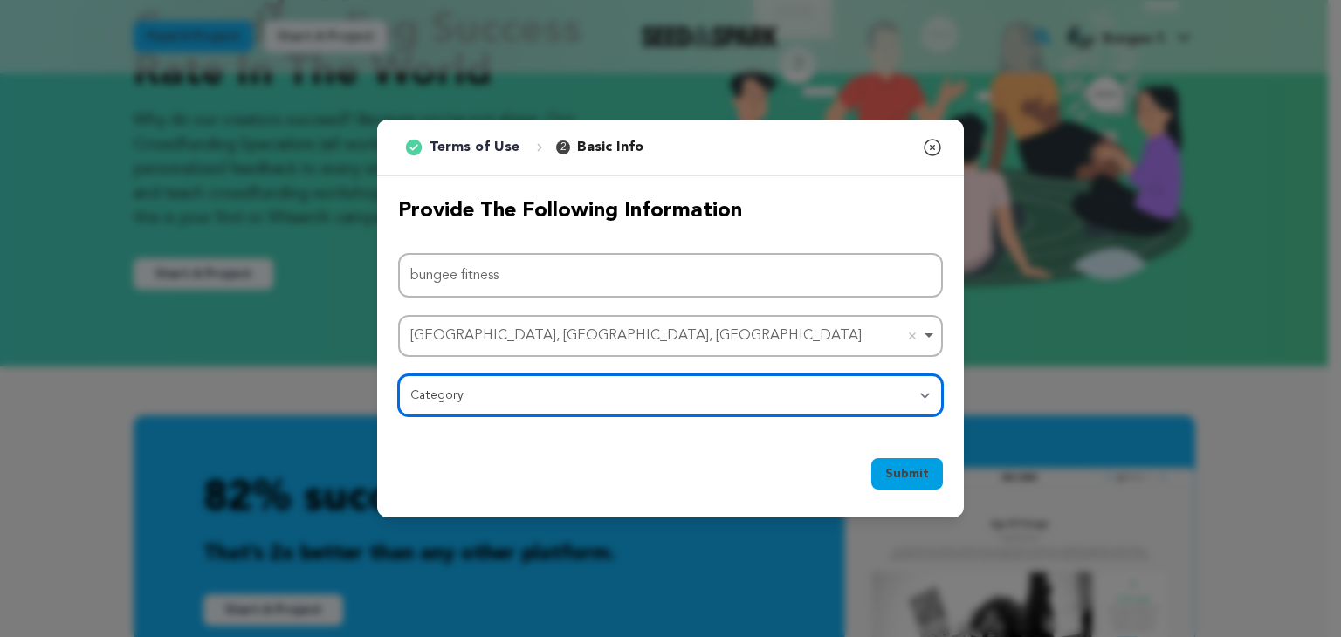
click at [495, 401] on select "Category Film Feature Film Short Series Film Festival Company Music Video VR Ex…" at bounding box center [670, 395] width 545 height 42
select select "10891"
click at [398, 374] on select "Category Film Feature Film Short Series Film Festival Company Music Video VR Ex…" at bounding box center [670, 395] width 545 height 42
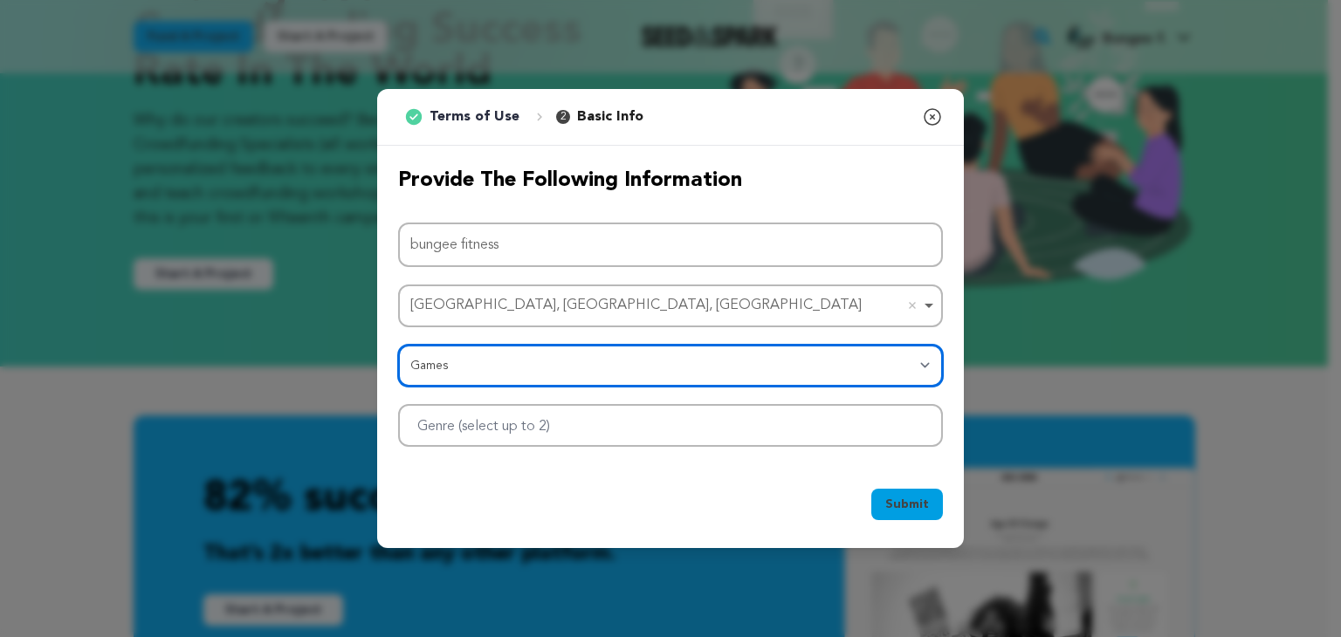
click at [508, 435] on div at bounding box center [670, 425] width 545 height 43
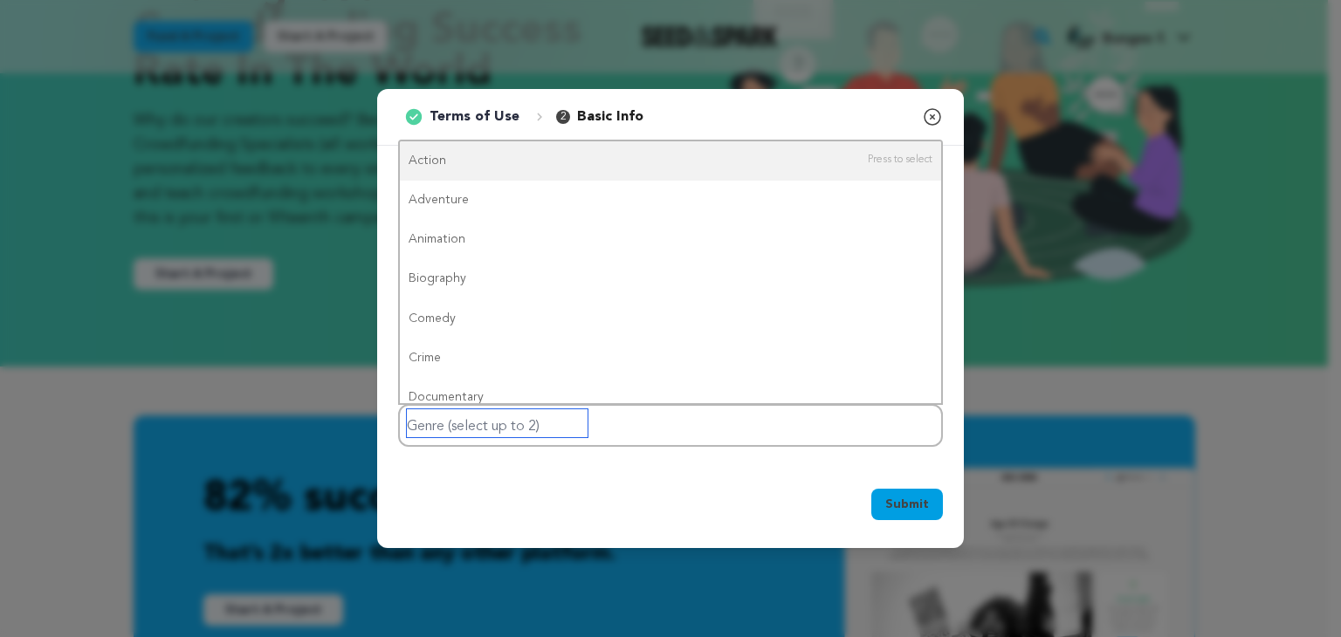
click at [775, 404] on div at bounding box center [670, 425] width 545 height 43
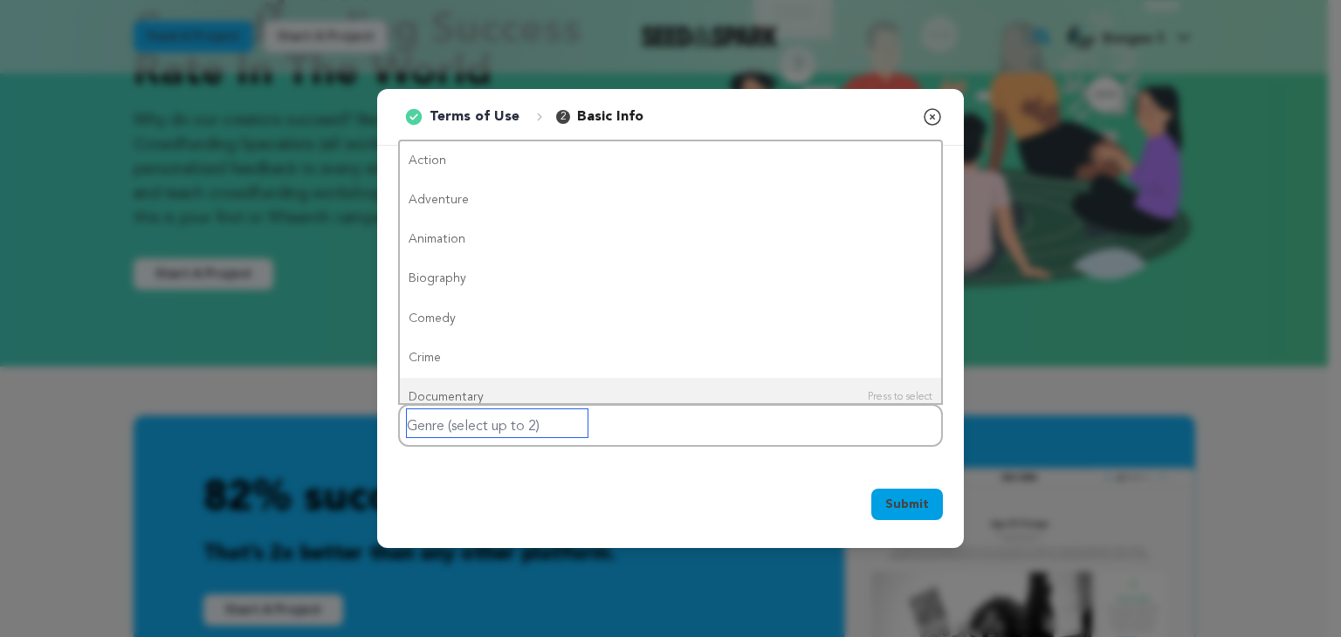
type input "f"
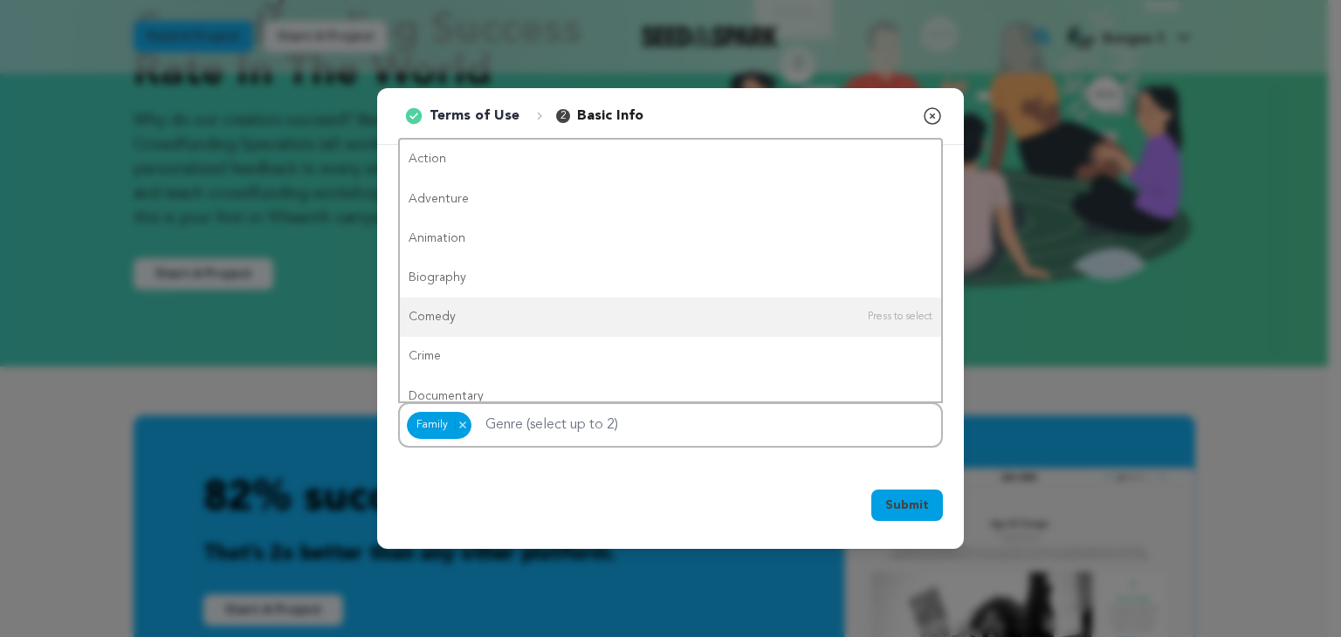
click at [917, 498] on span "Submit" at bounding box center [907, 505] width 44 height 17
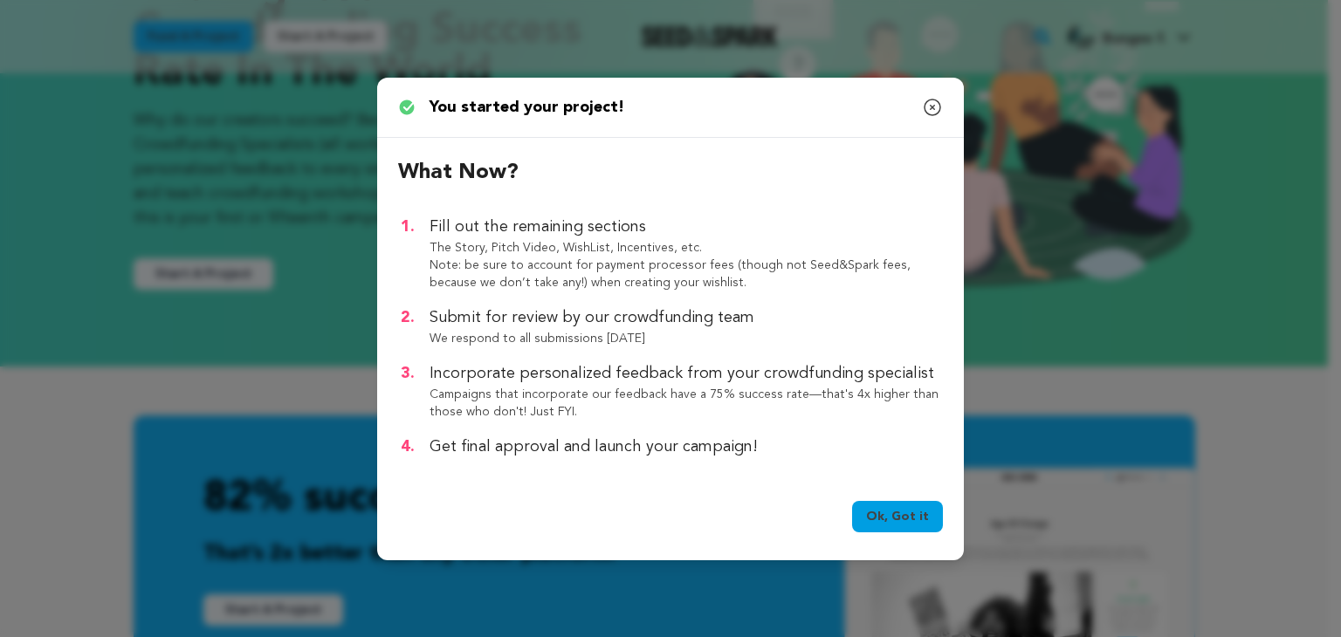
click at [904, 518] on link "Ok, Got it" at bounding box center [897, 516] width 91 height 31
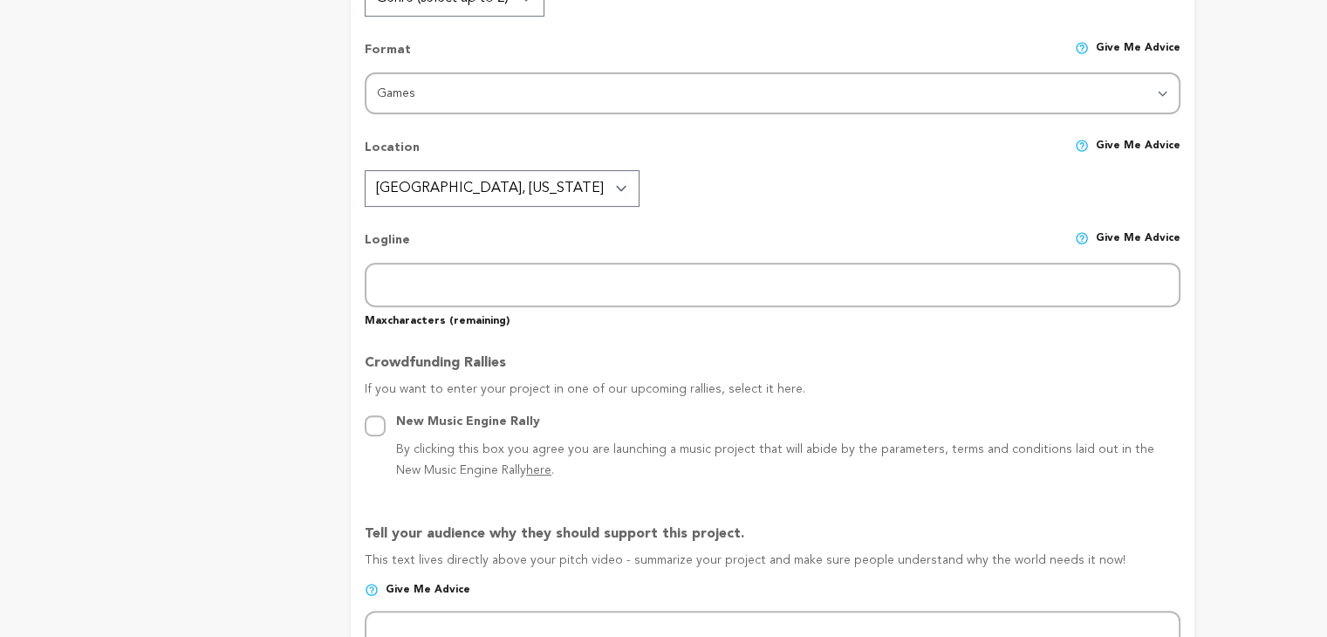
type input "bungee fitness"
type input "bungee-fitness"
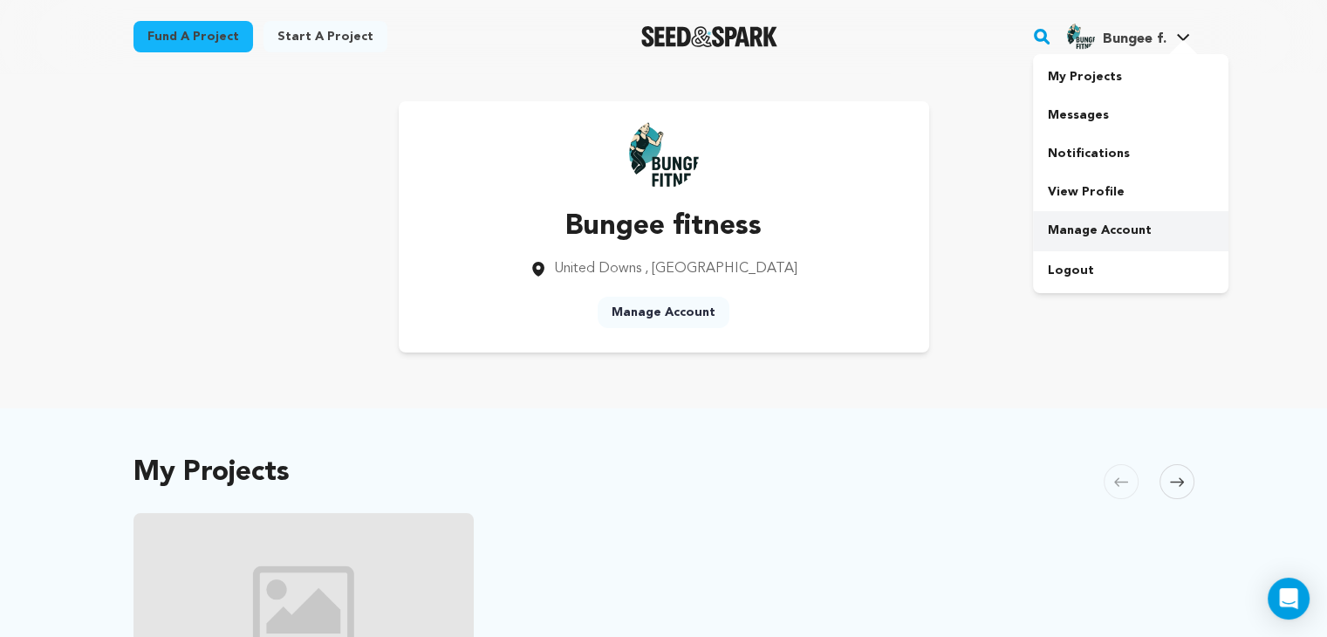
click at [1075, 228] on link "Manage Account" at bounding box center [1130, 230] width 195 height 38
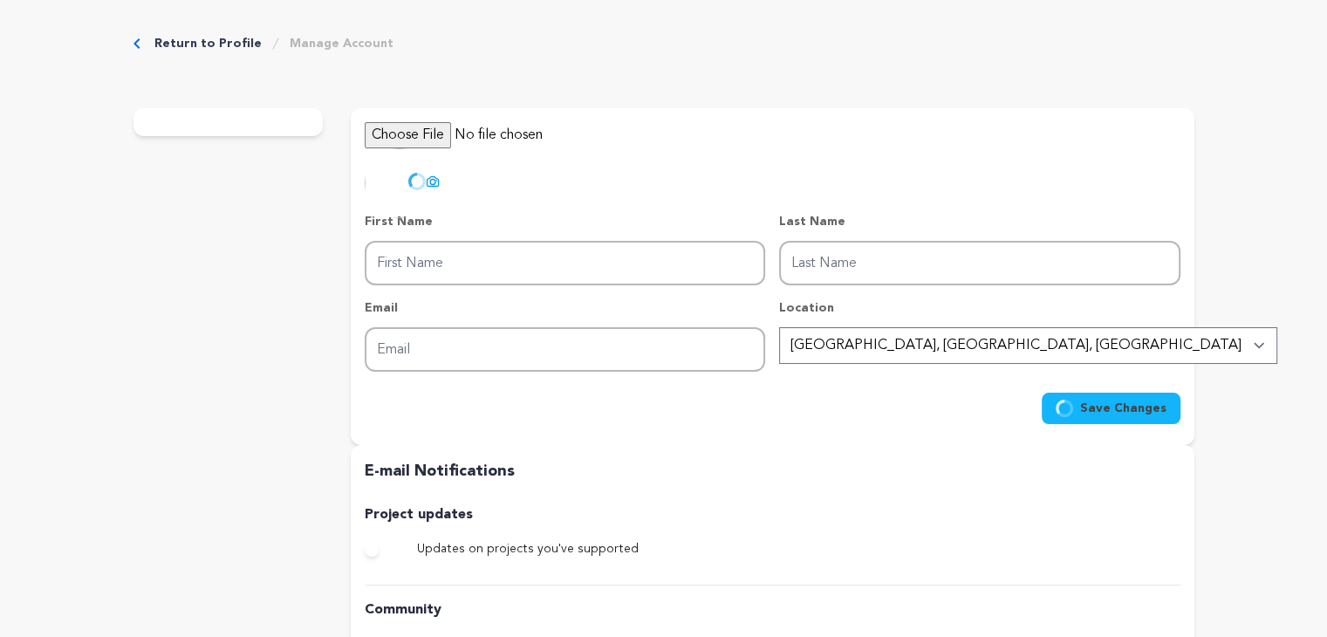
type input "Bungee"
type input "fitness"
type input "[EMAIL_ADDRESS][DOMAIN_NAME]"
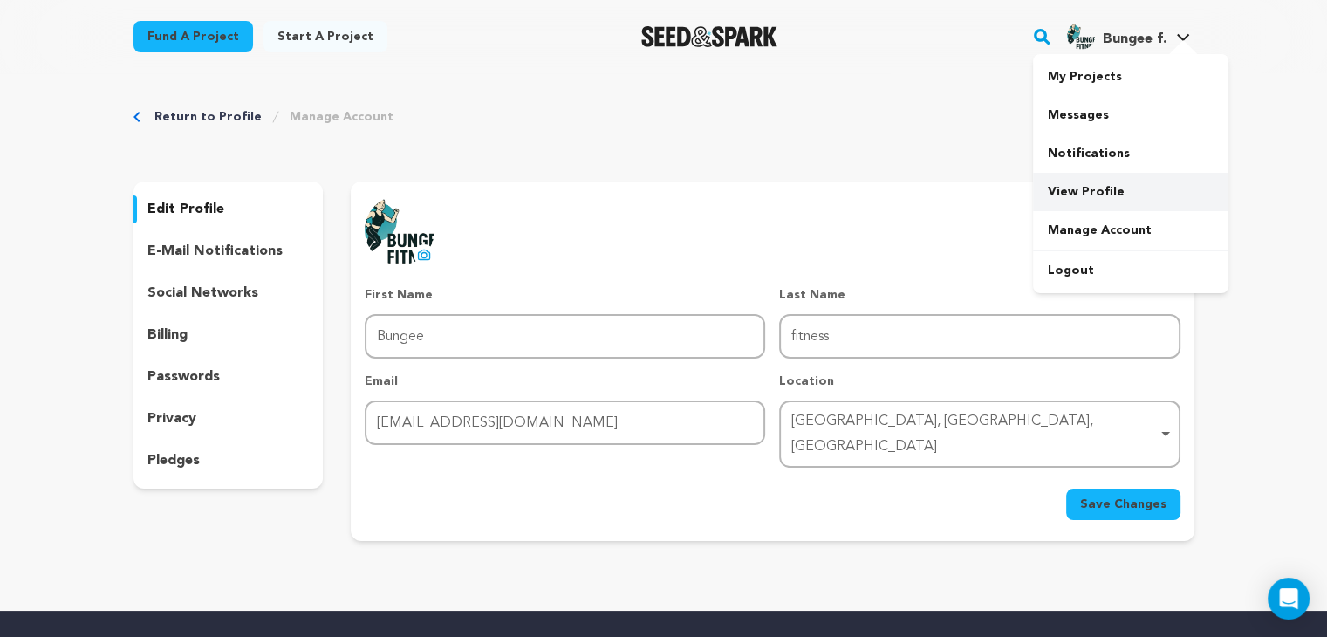
click at [1079, 186] on link "View Profile" at bounding box center [1130, 192] width 195 height 38
